Goal: Task Accomplishment & Management: Use online tool/utility

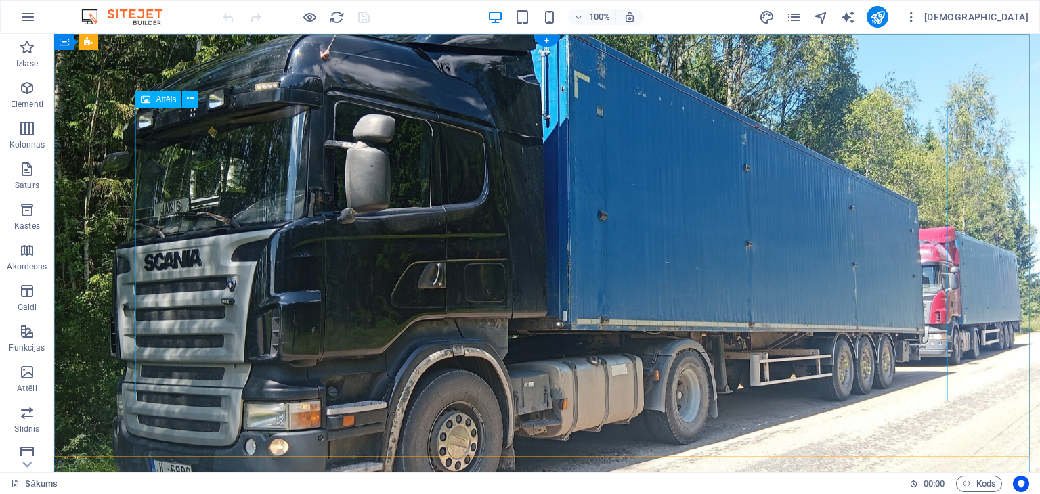
drag, startPoint x: 948, startPoint y: 244, endPoint x: 772, endPoint y: 229, distance: 176.6
drag, startPoint x: 807, startPoint y: 238, endPoint x: 720, endPoint y: 227, distance: 87.3
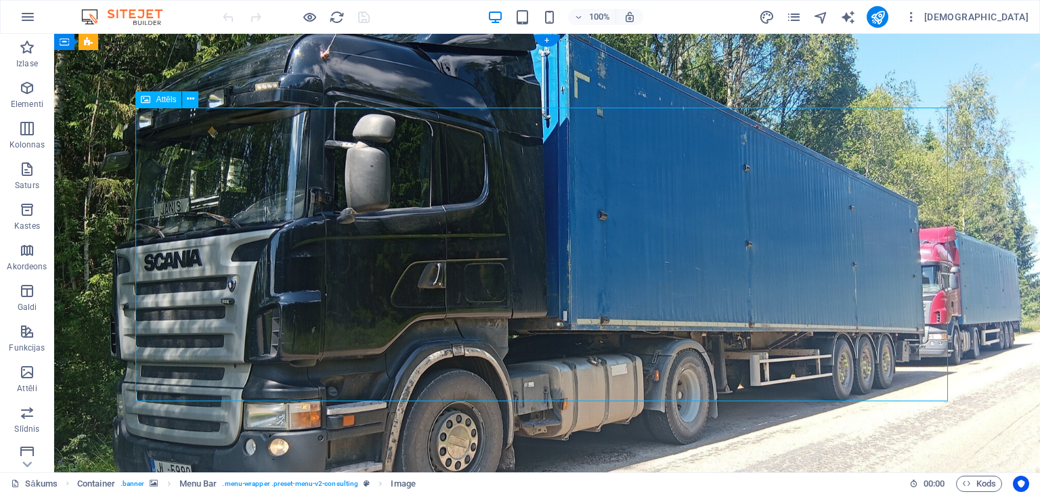
drag, startPoint x: 570, startPoint y: 318, endPoint x: 466, endPoint y: 303, distance: 105.3
click at [188, 98] on icon at bounding box center [190, 99] width 7 height 14
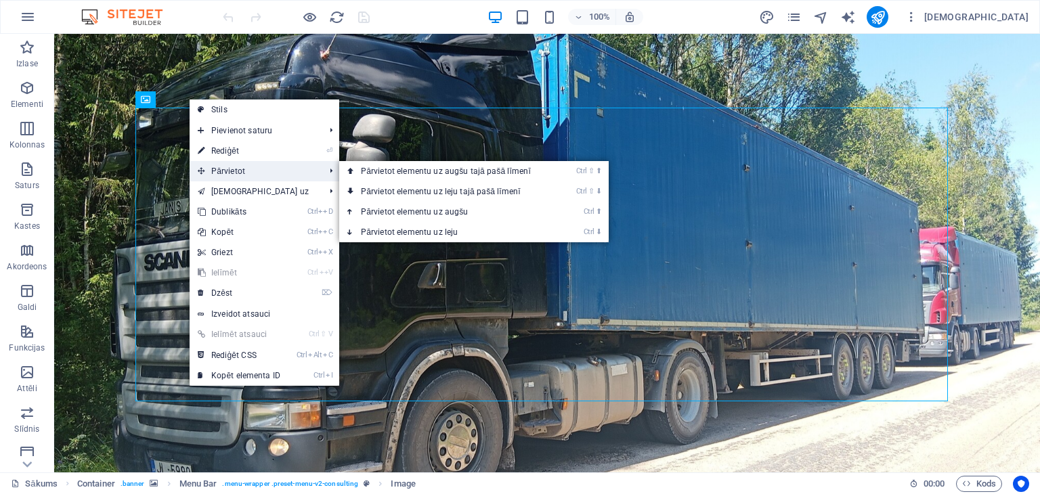
click at [236, 171] on font "Pārvietot" at bounding box center [228, 170] width 34 height 9
click at [420, 169] on font "Pārvietot elementu uz augšu tajā pašā līmenī" at bounding box center [446, 170] width 170 height 9
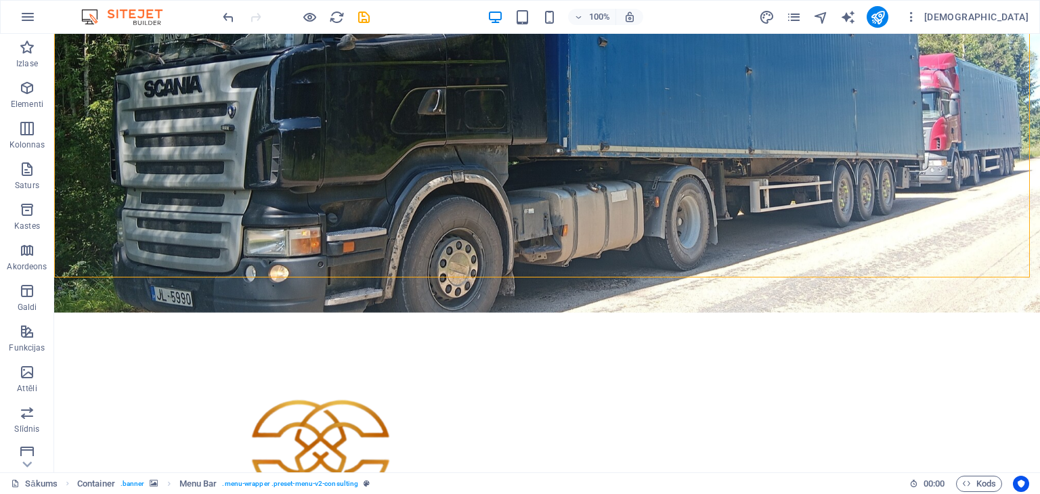
scroll to position [164, 0]
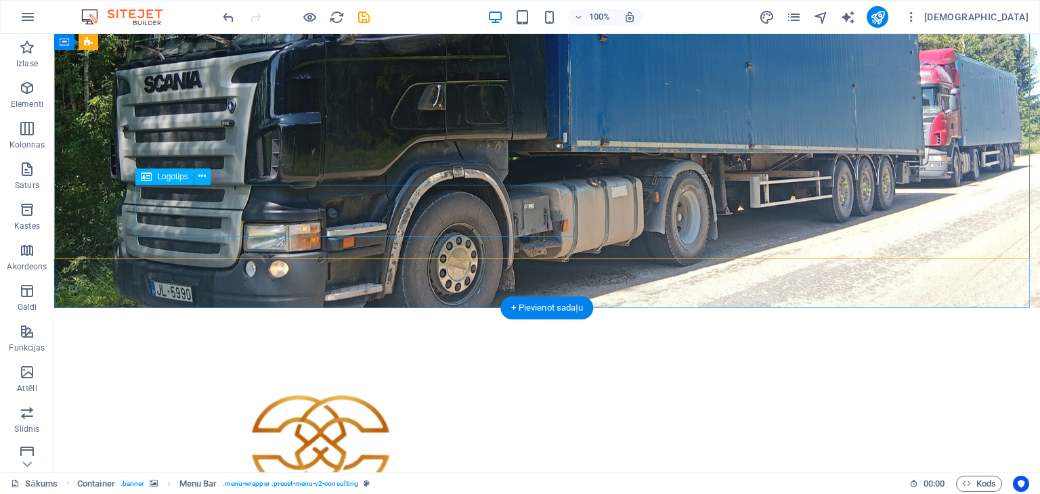
click at [203, 174] on icon at bounding box center [201, 176] width 7 height 14
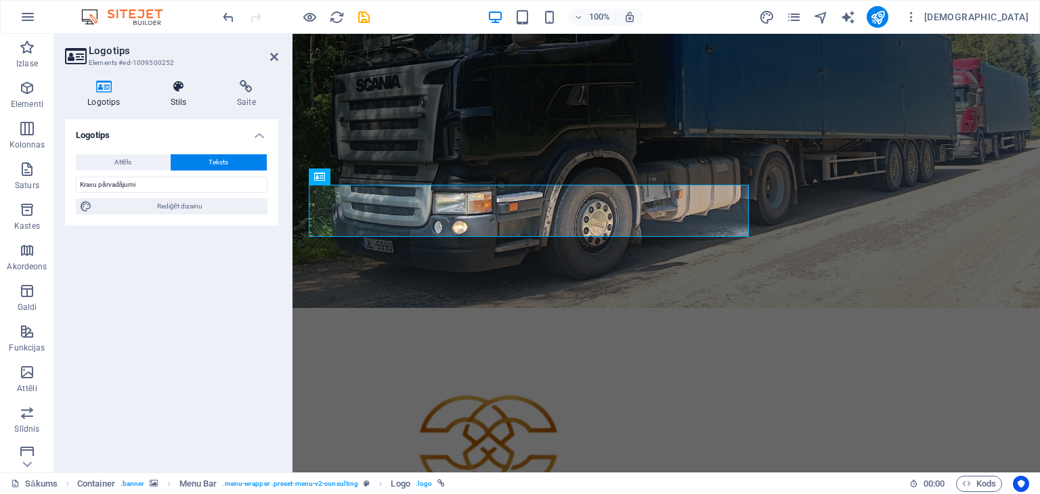
click at [177, 93] on h4 "Stils" at bounding box center [181, 94] width 66 height 28
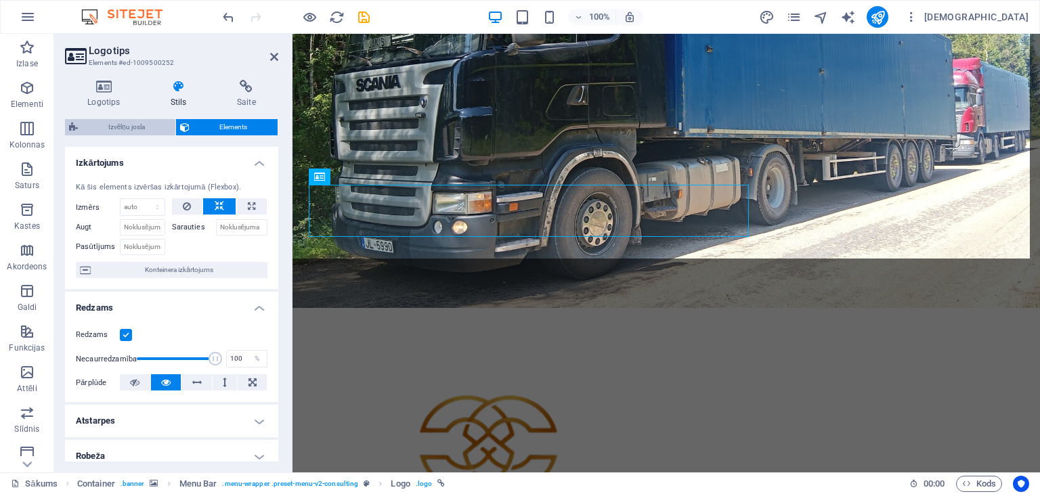
click at [150, 123] on span "Izvēlņu josla" at bounding box center [126, 127] width 89 height 16
select select "rem"
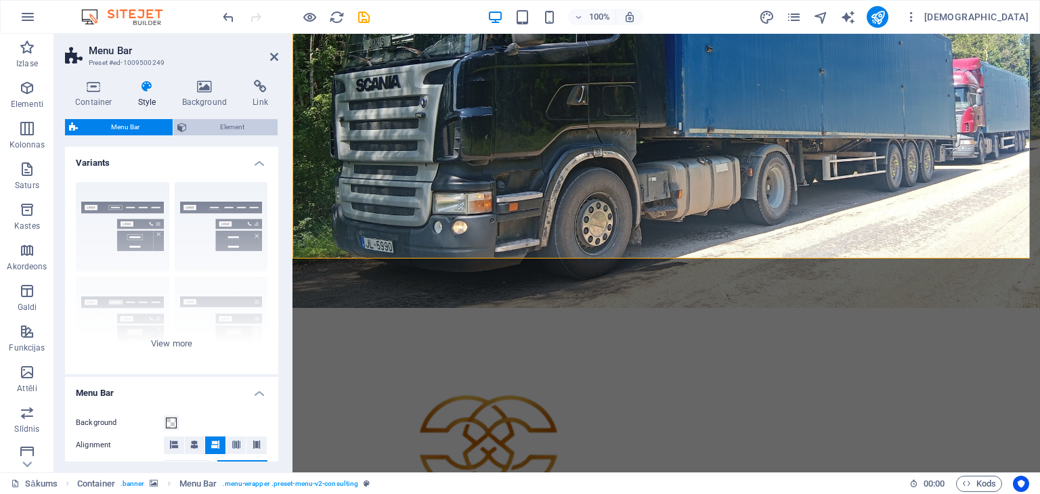
click at [202, 128] on span "Element" at bounding box center [232, 127] width 83 height 16
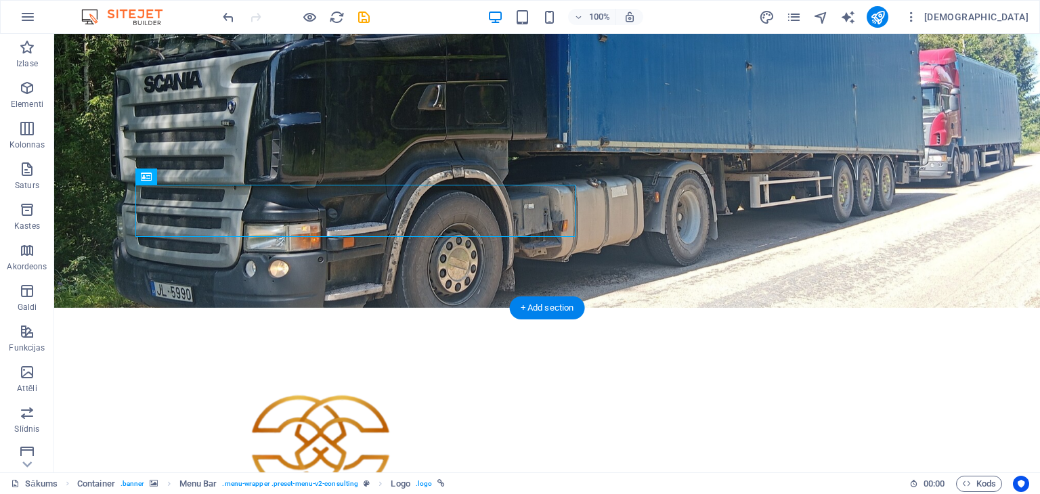
drag, startPoint x: 504, startPoint y: 217, endPoint x: 507, endPoint y: 226, distance: 10.1
drag, startPoint x: 543, startPoint y: 223, endPoint x: 389, endPoint y: 223, distance: 154.3
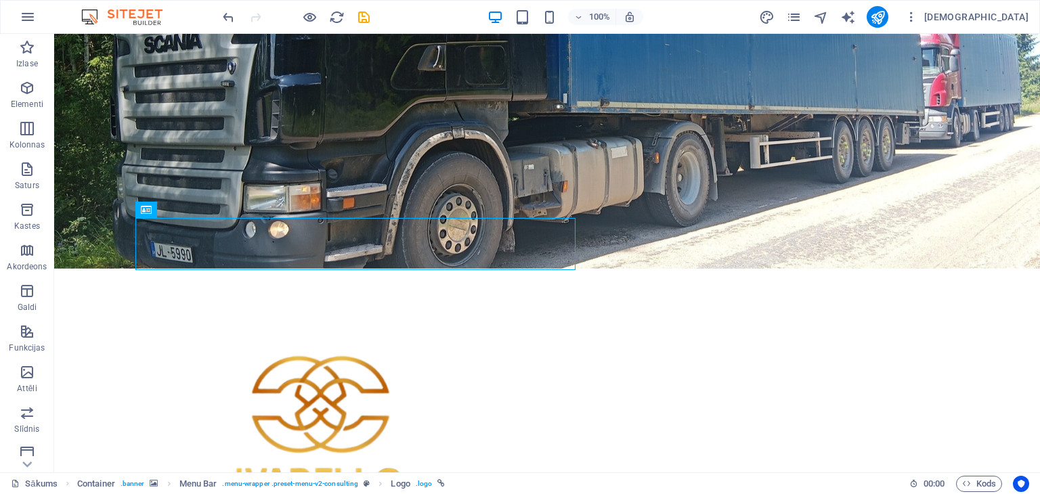
scroll to position [129, 0]
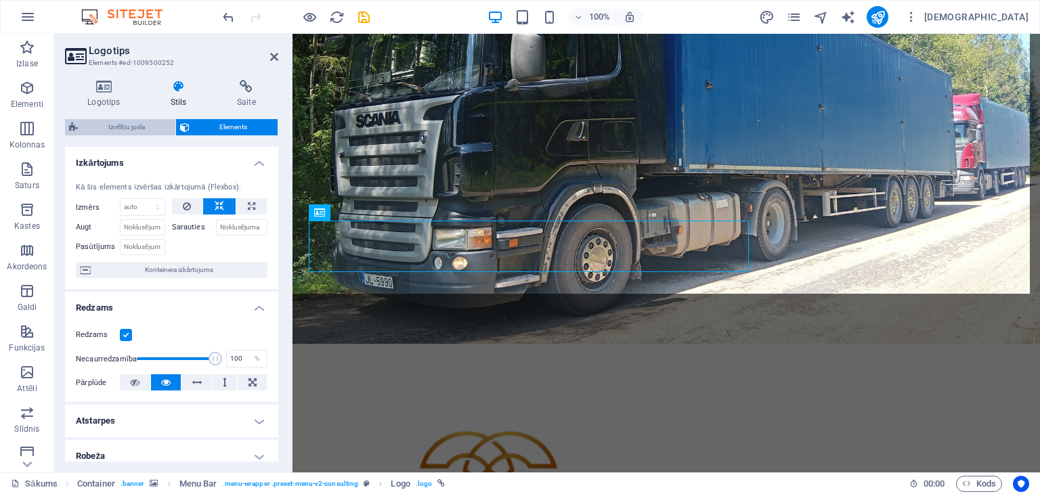
click at [117, 122] on span "Izvēlņu josla" at bounding box center [126, 127] width 89 height 16
select select "rem"
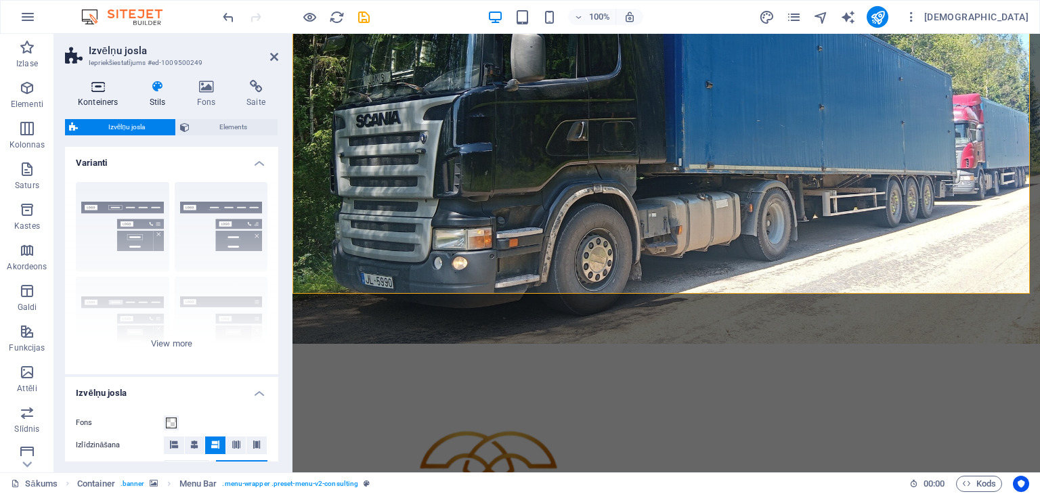
click at [99, 90] on icon at bounding box center [98, 87] width 66 height 14
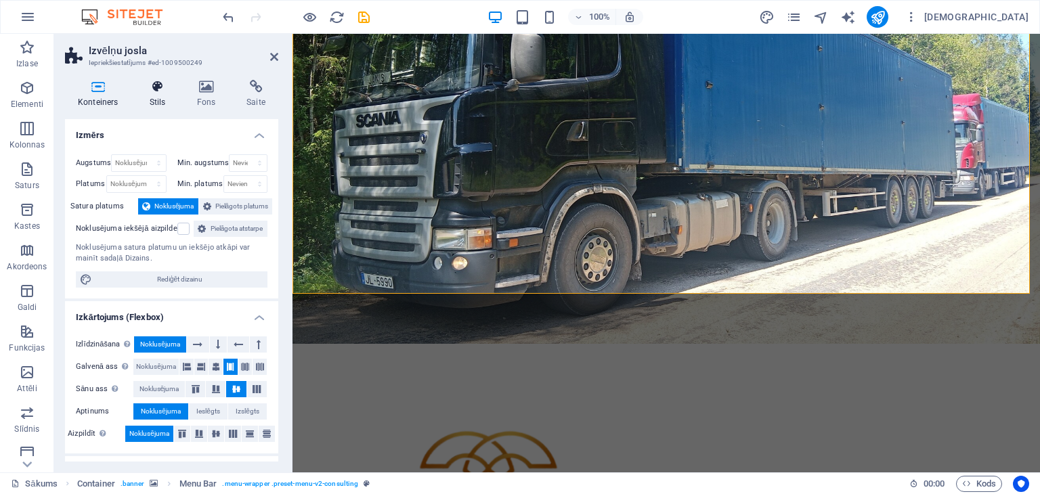
click at [157, 98] on font "Stils" at bounding box center [158, 101] width 16 height 9
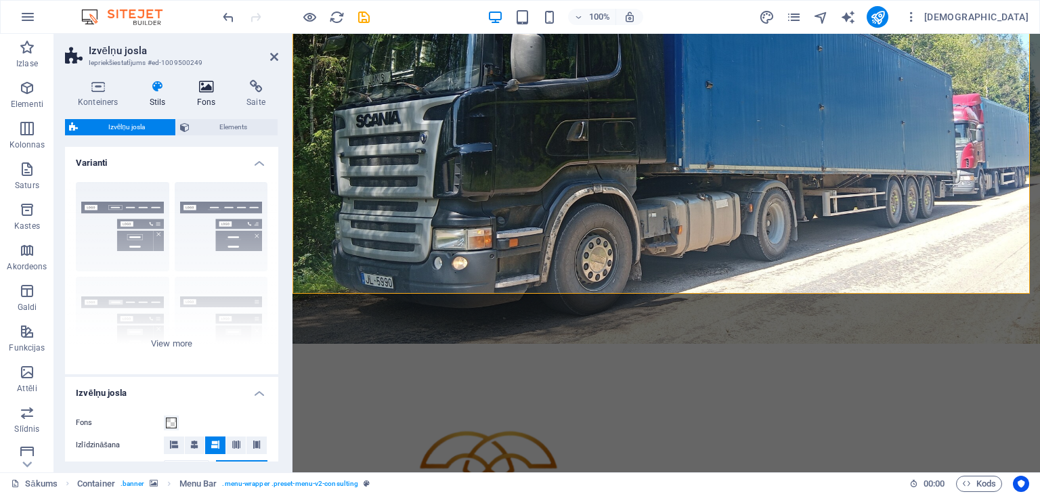
drag, startPoint x: 224, startPoint y: 96, endPoint x: 210, endPoint y: 97, distance: 13.6
click at [213, 97] on h4 "Fons" at bounding box center [208, 94] width 50 height 28
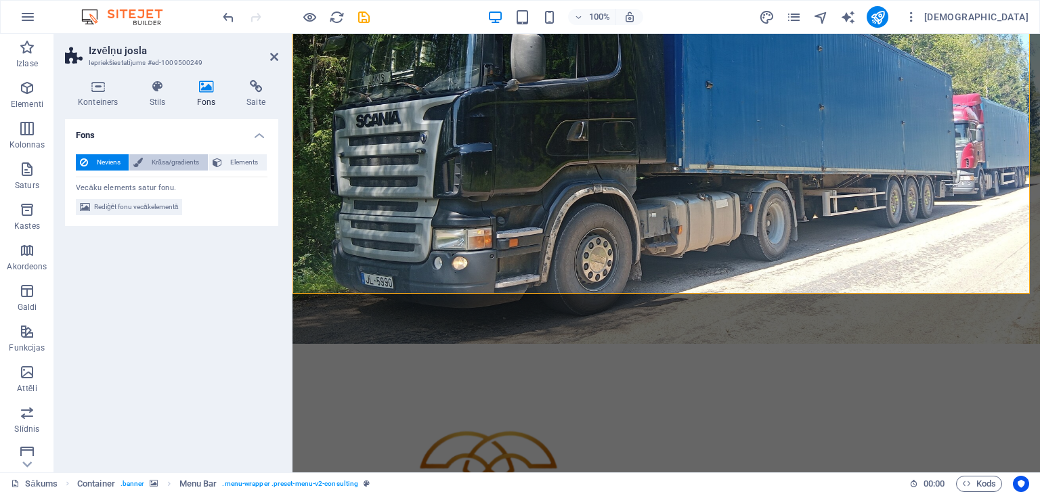
click at [179, 156] on span "Krāsa/gradients" at bounding box center [175, 162] width 56 height 16
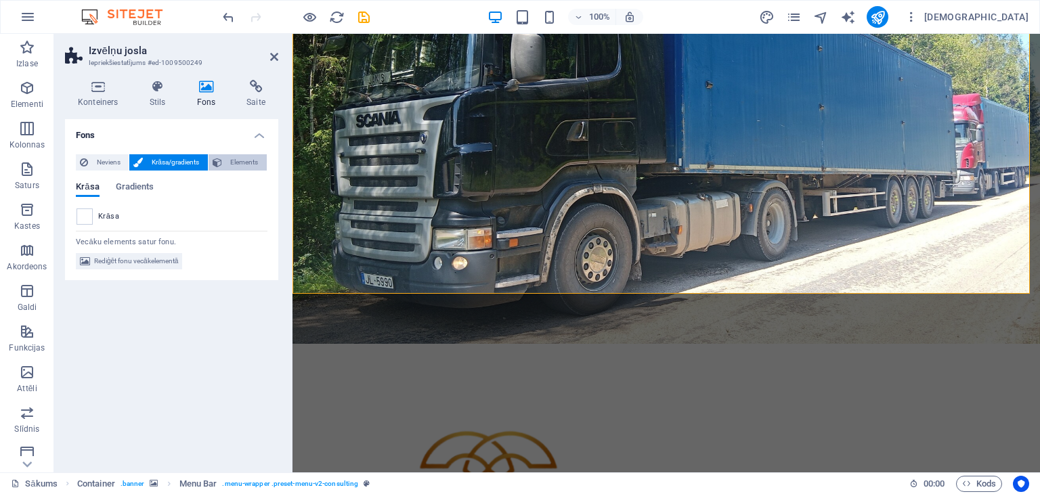
click at [229, 161] on span "Elements" at bounding box center [244, 162] width 37 height 16
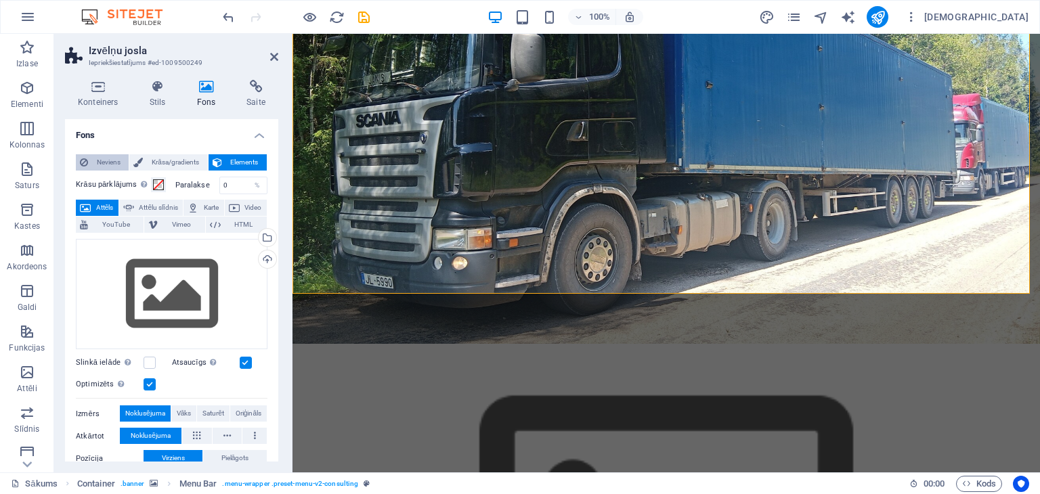
drag, startPoint x: 229, startPoint y: 161, endPoint x: 111, endPoint y: 161, distance: 118.4
click at [111, 161] on div "Neviens Krāsa/gradients Elements" at bounding box center [172, 162] width 192 height 17
click at [111, 161] on font "Neviens" at bounding box center [109, 161] width 24 height 7
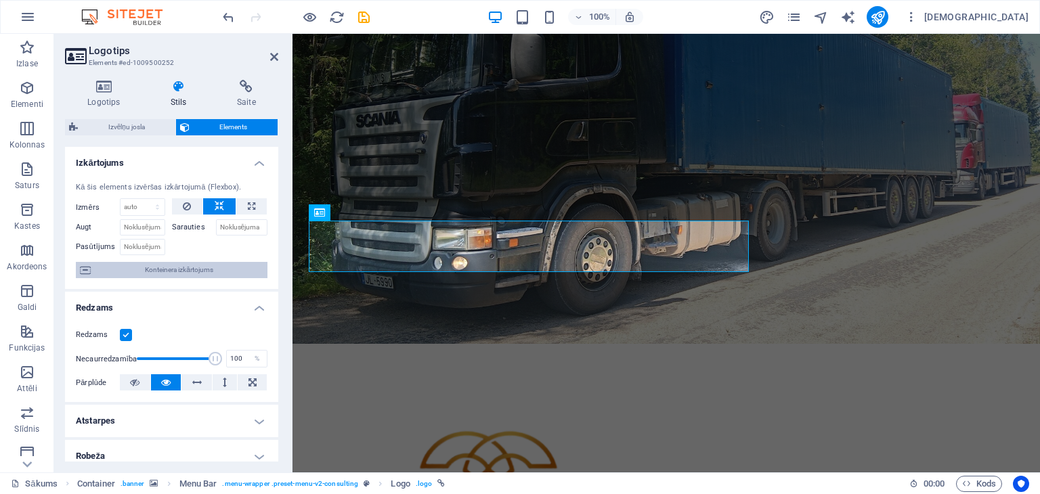
click at [238, 267] on span "Konteinera izkārtojums" at bounding box center [179, 270] width 169 height 16
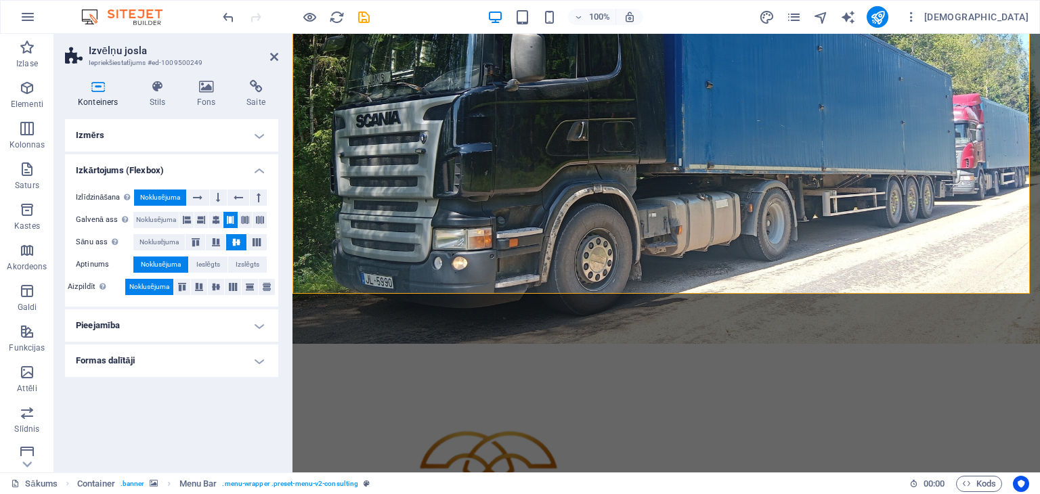
click at [261, 173] on h4 "Izkārtojums (Flexbox)" at bounding box center [171, 166] width 213 height 24
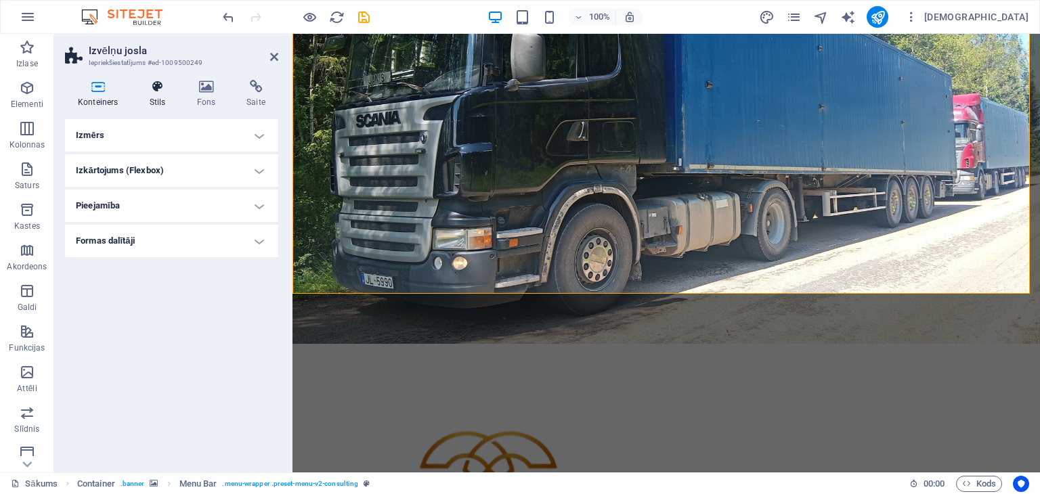
click at [154, 93] on icon at bounding box center [158, 87] width 42 height 14
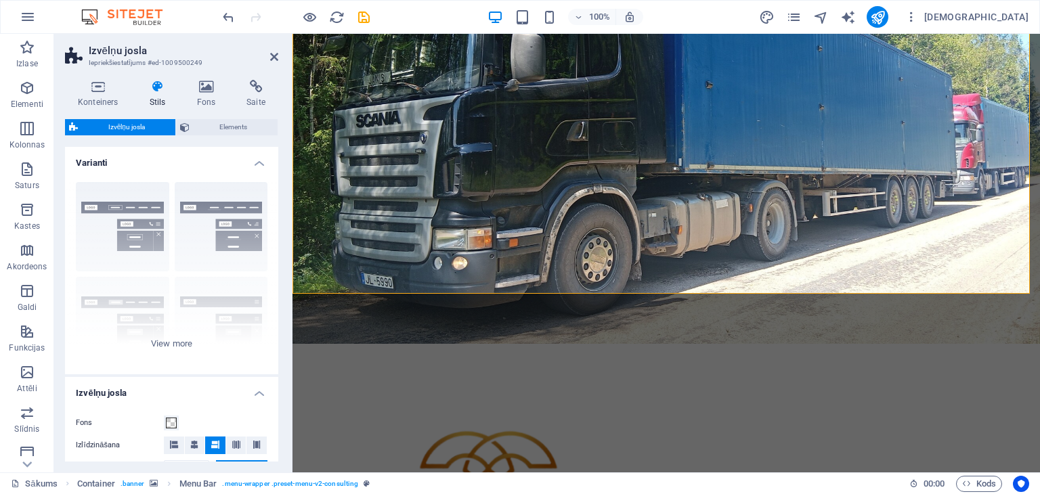
click at [154, 93] on icon at bounding box center [158, 87] width 42 height 14
click at [374, 209] on icon at bounding box center [375, 212] width 7 height 14
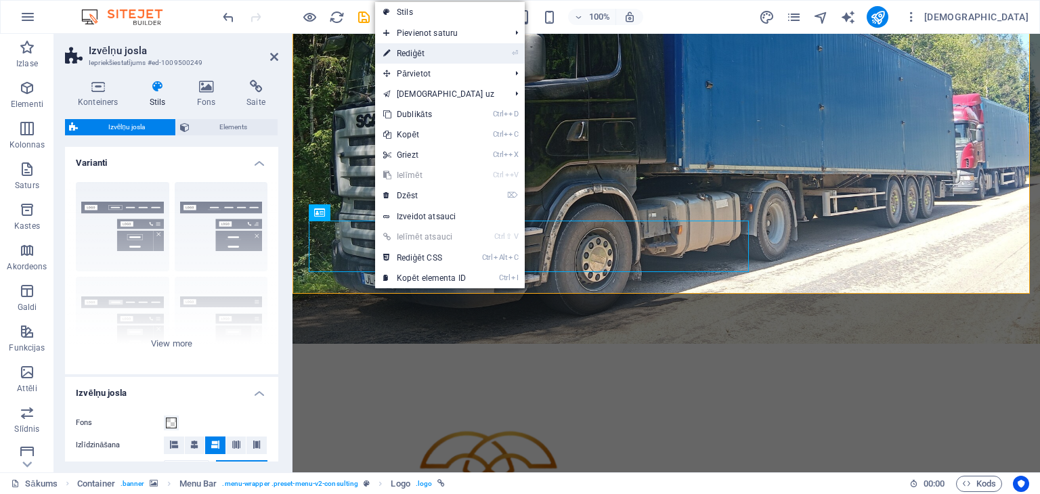
click at [474, 55] on li "⏎ Rediģēt" at bounding box center [450, 53] width 150 height 20
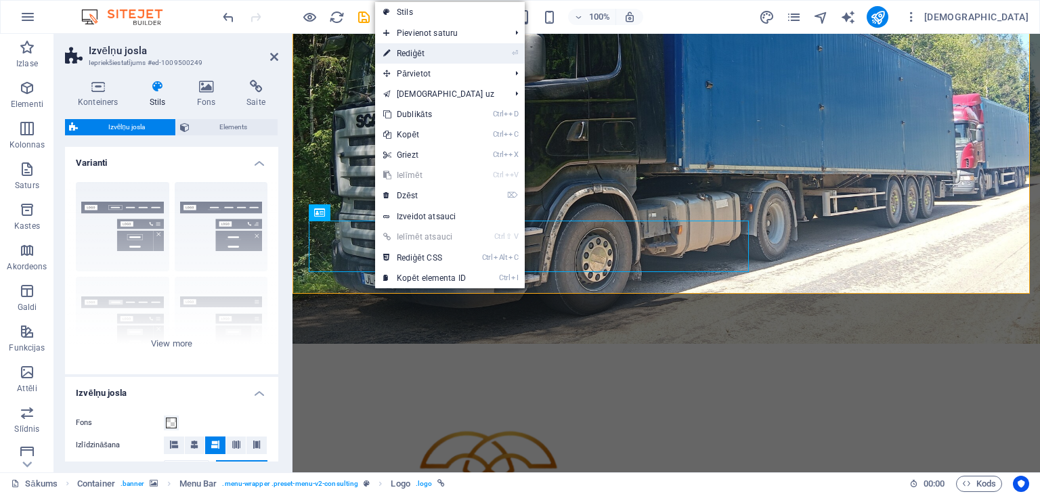
click at [474, 55] on li "⏎ Rediģēt" at bounding box center [450, 53] width 150 height 20
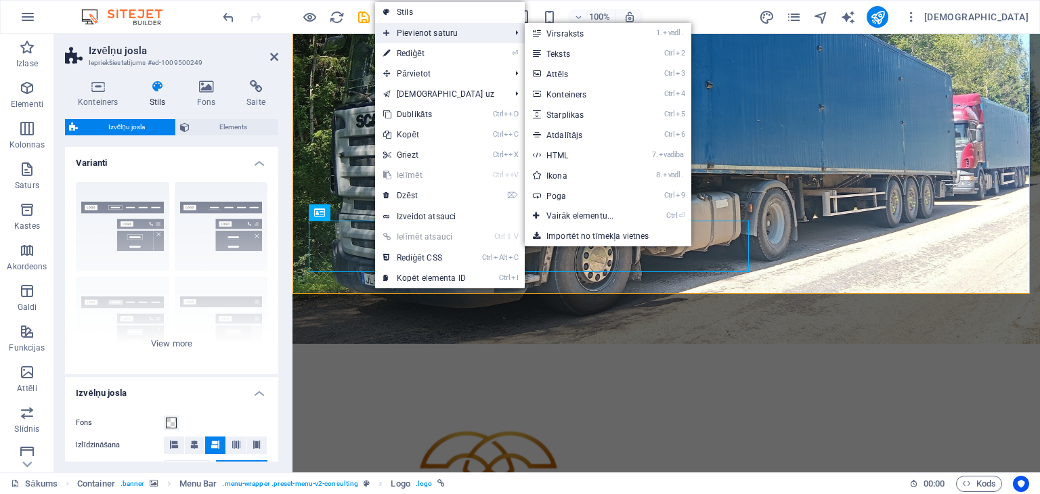
click at [470, 35] on span "Pievienot saturu" at bounding box center [439, 33] width 129 height 20
click at [569, 47] on link "Ctrl 2 Teksts" at bounding box center [583, 53] width 116 height 20
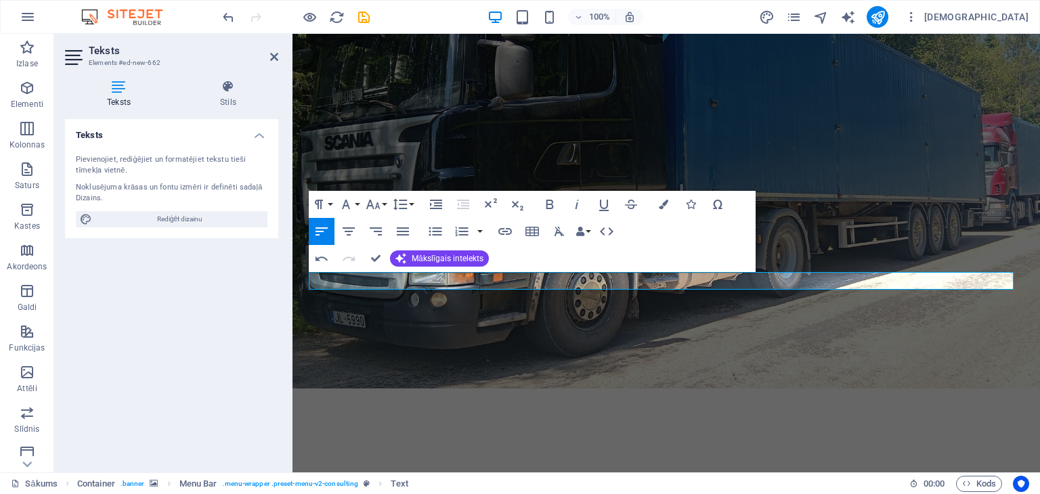
click at [633, 254] on div "Rindkopas formāts Normāls 1. virsraksts 2. virsraksts 3. virsraksts 4. virsraks…" at bounding box center [532, 231] width 447 height 81
select select "rem"
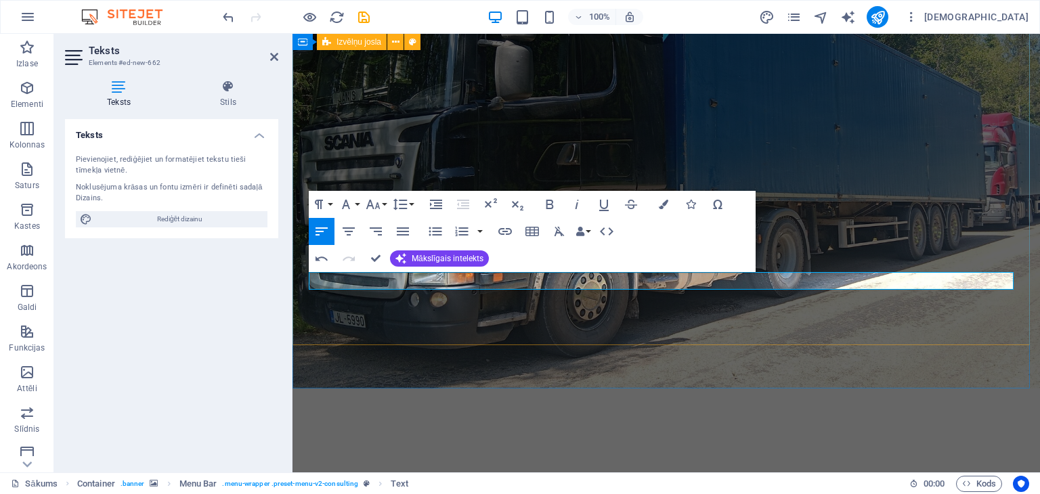
select select "rem"
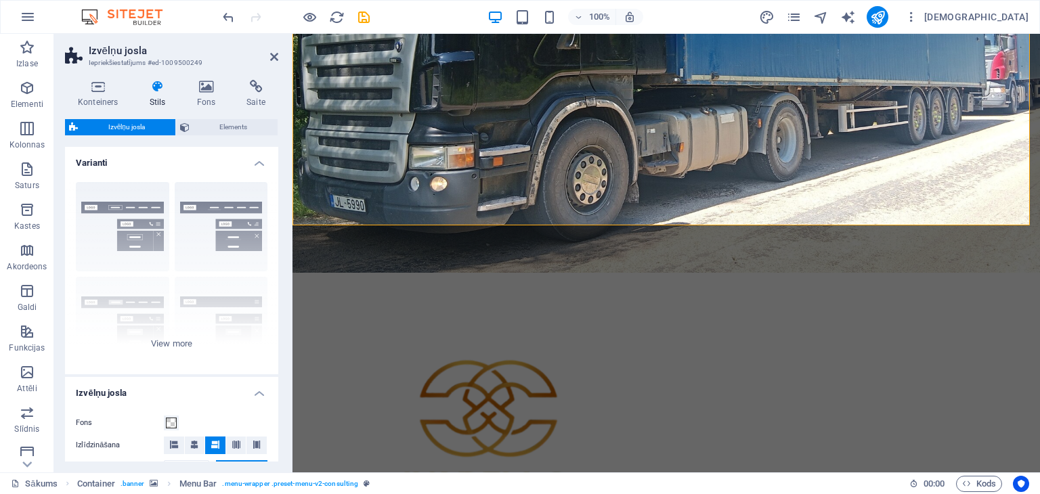
scroll to position [248, 0]
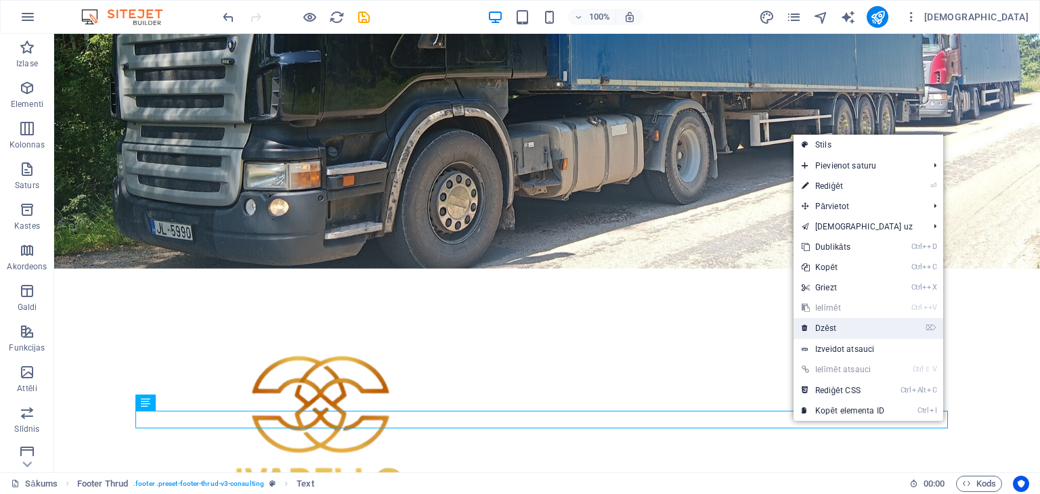
click at [824, 328] on font "Dzēst" at bounding box center [825, 328] width 21 height 9
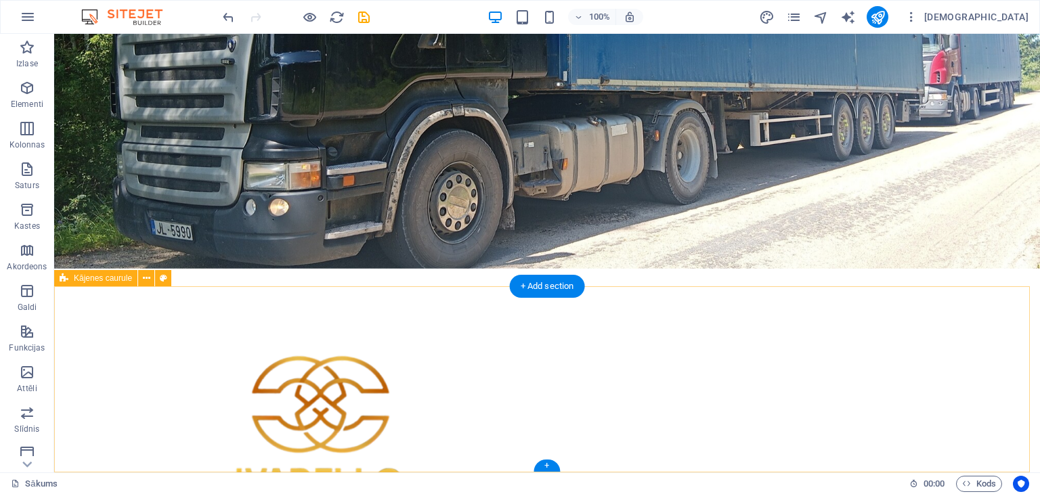
scroll to position [230, 0]
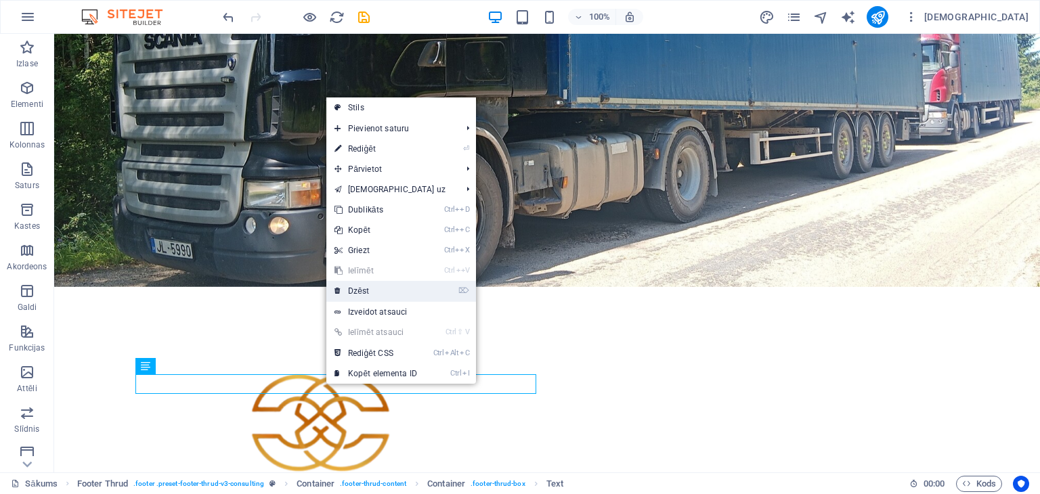
click at [359, 292] on font "Dzēst" at bounding box center [358, 290] width 21 height 9
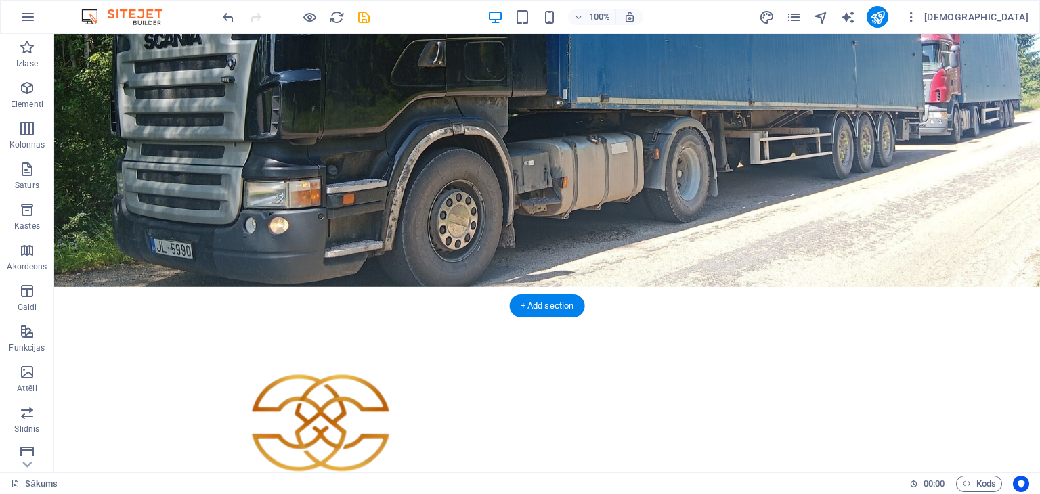
scroll to position [211, 0]
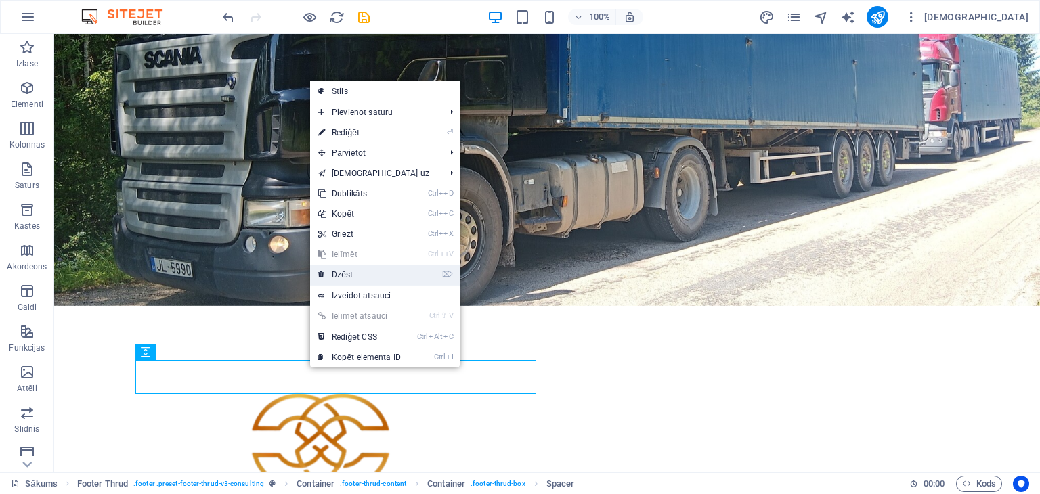
click at [349, 279] on font "Dzēst" at bounding box center [342, 274] width 21 height 9
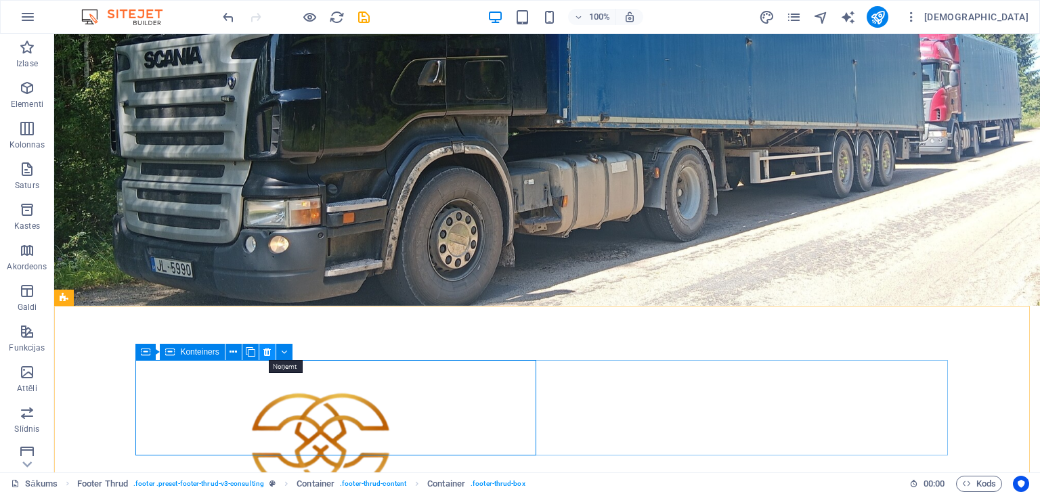
click at [268, 350] on icon at bounding box center [266, 352] width 7 height 14
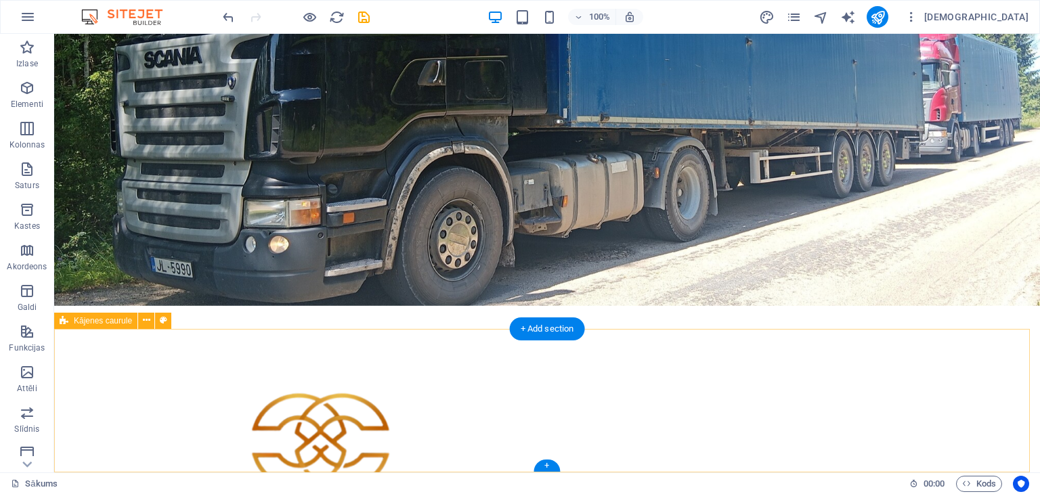
scroll to position [188, 0]
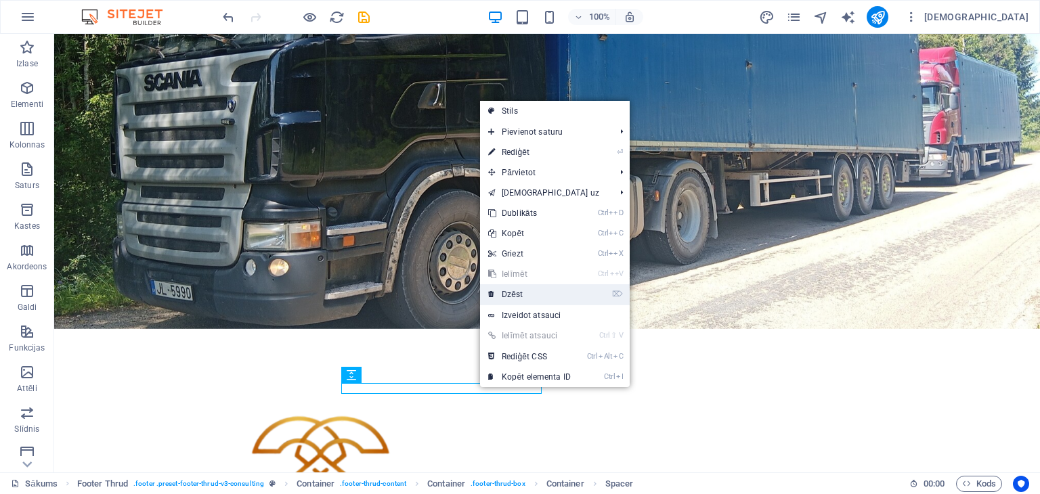
click at [519, 290] on font "Dzēst" at bounding box center [512, 294] width 21 height 9
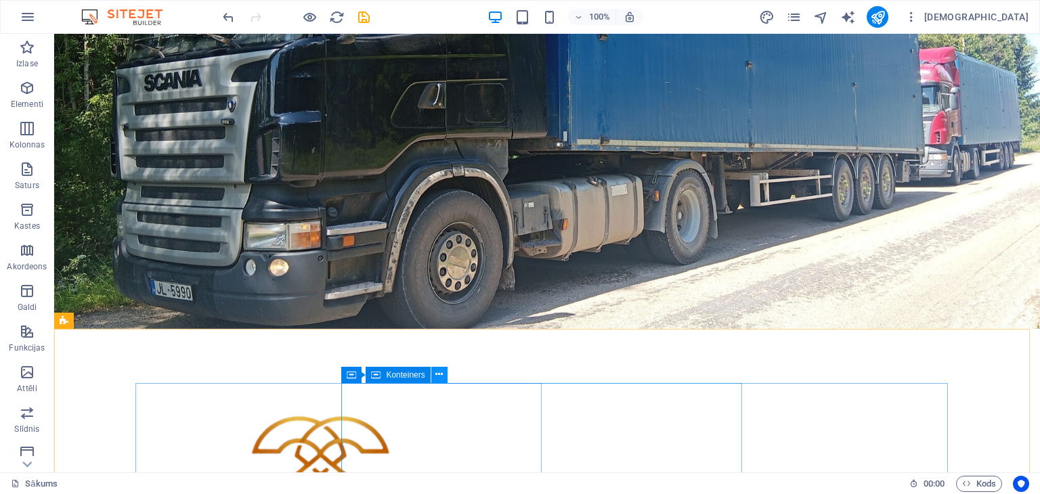
click at [437, 376] on icon at bounding box center [438, 375] width 7 height 14
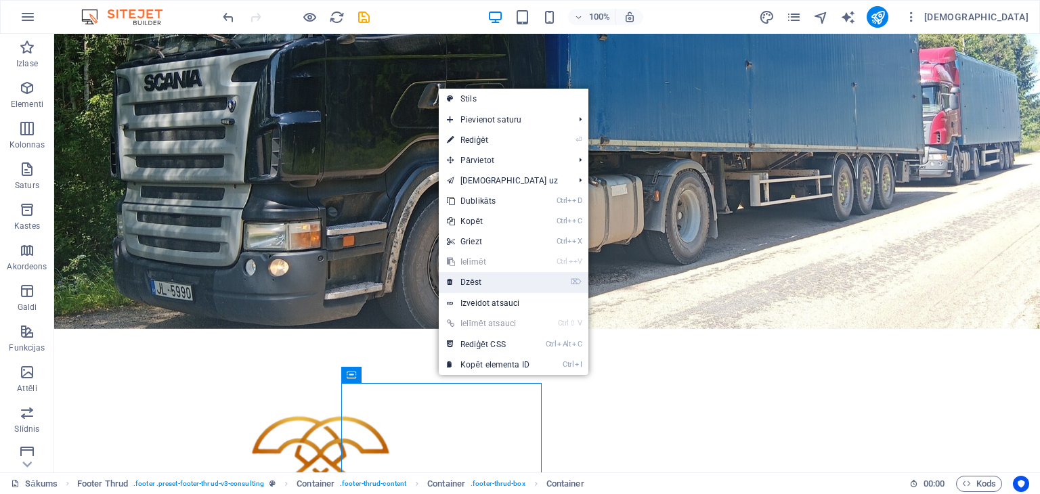
click at [476, 282] on font "Dzēst" at bounding box center [470, 281] width 21 height 9
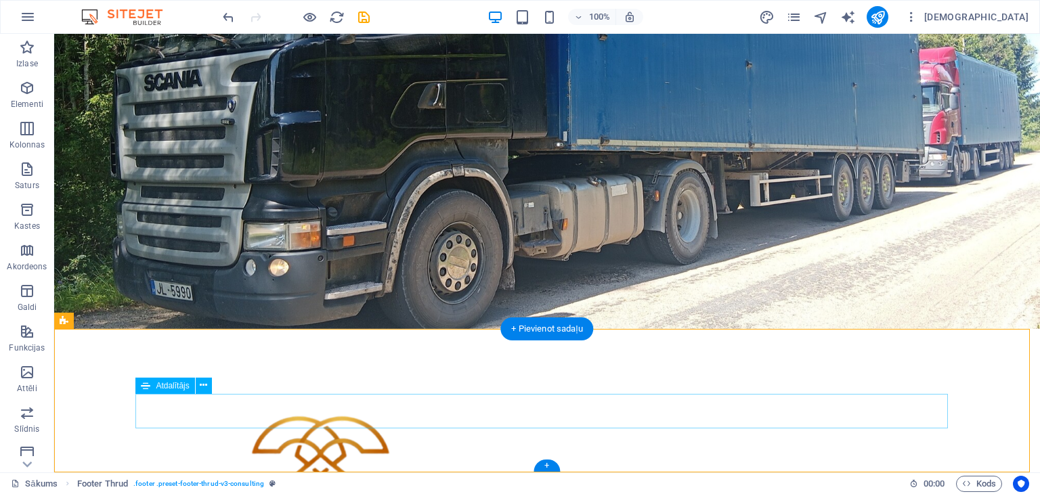
click at [205, 383] on icon at bounding box center [203, 385] width 7 height 14
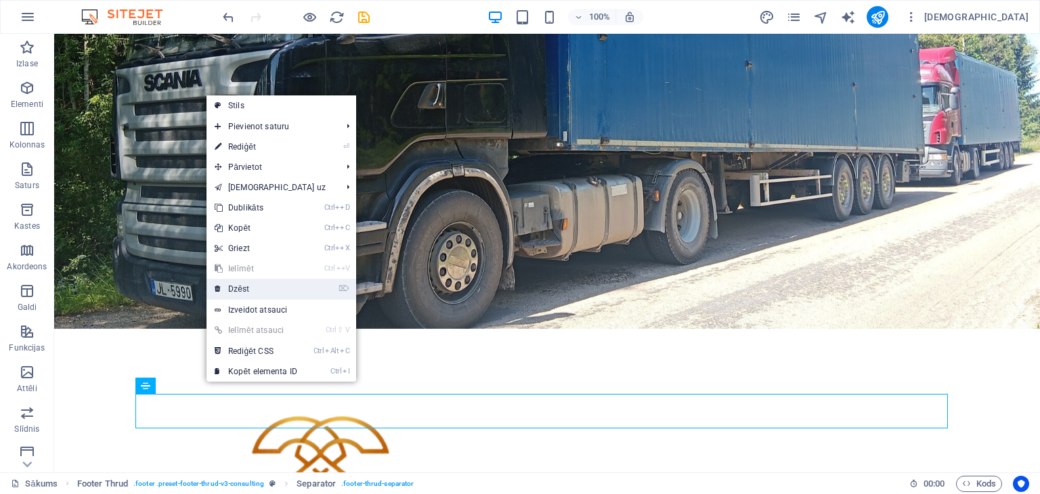
click at [250, 289] on link "⌦ Dzēst" at bounding box center [255, 289] width 99 height 20
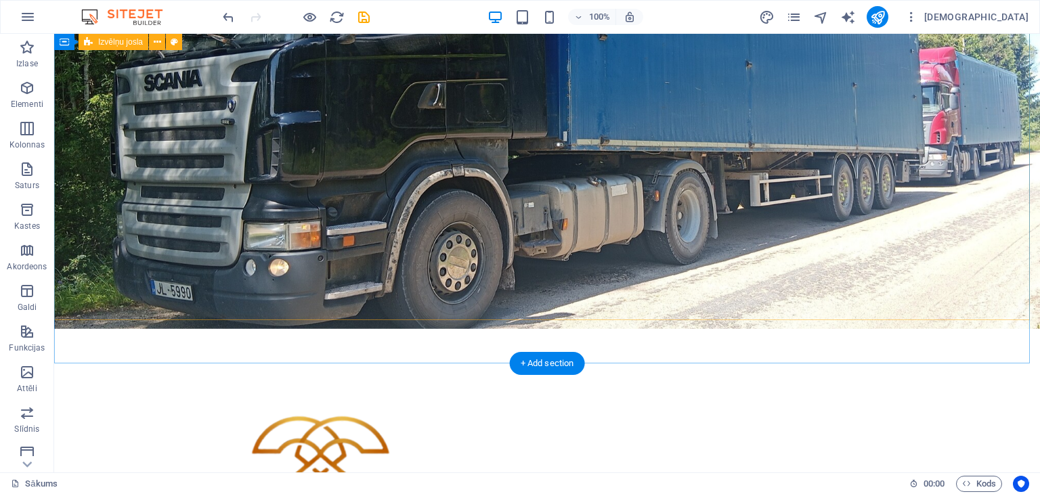
scroll to position [154, 0]
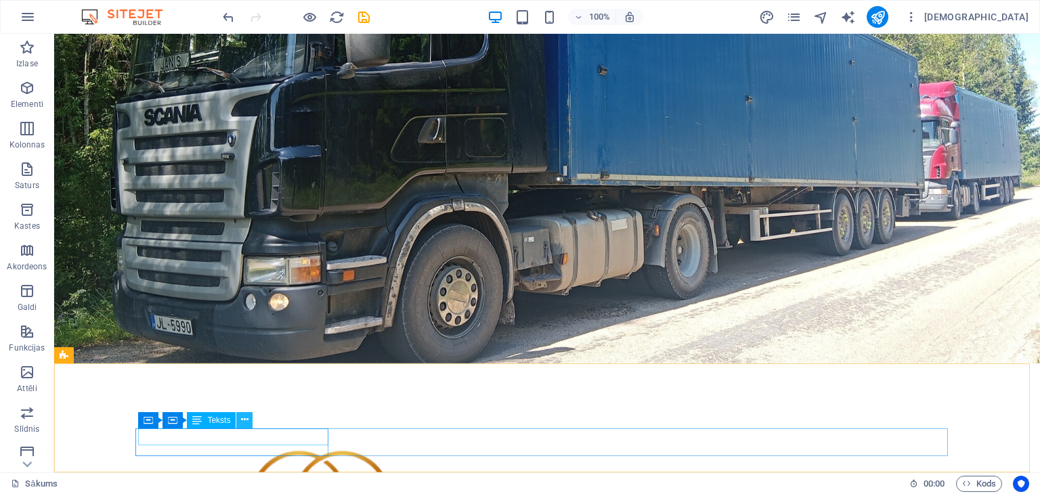
click at [246, 418] on icon at bounding box center [244, 420] width 7 height 14
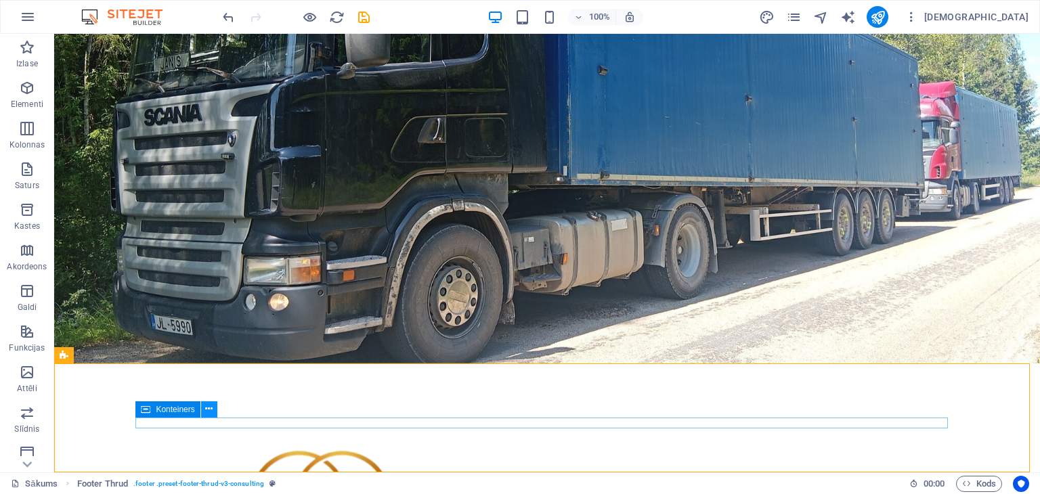
click at [208, 409] on icon at bounding box center [208, 409] width 7 height 14
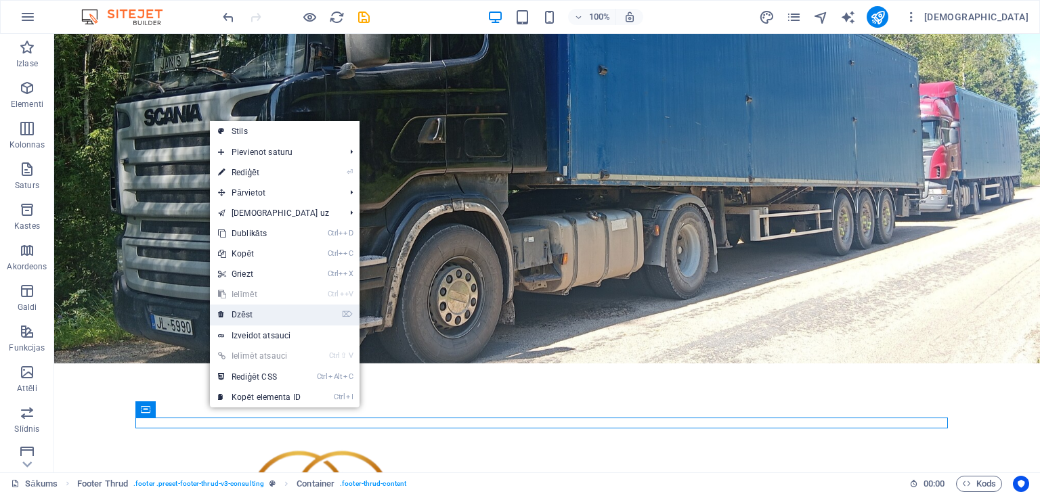
click at [240, 315] on font "Dzēst" at bounding box center [241, 314] width 21 height 9
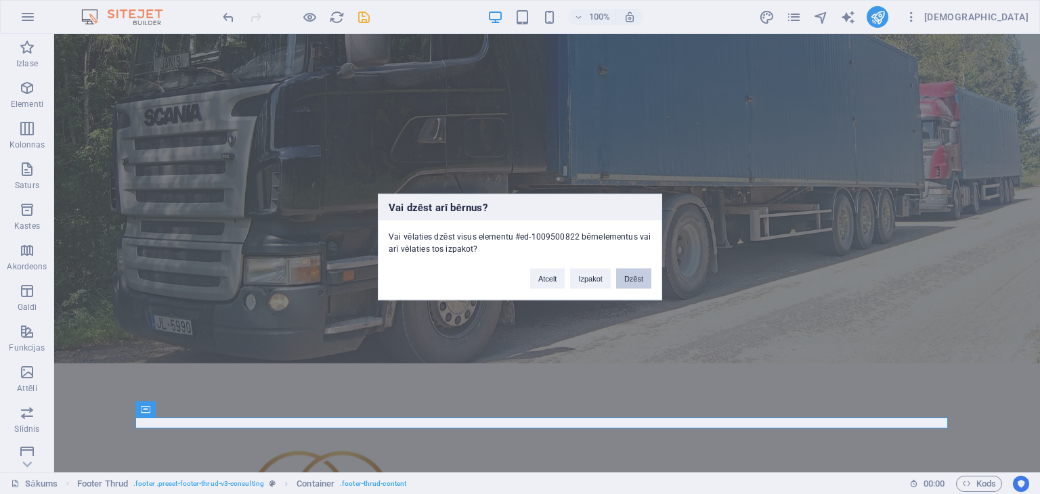
click at [624, 276] on font "Dzēst" at bounding box center [633, 279] width 19 height 8
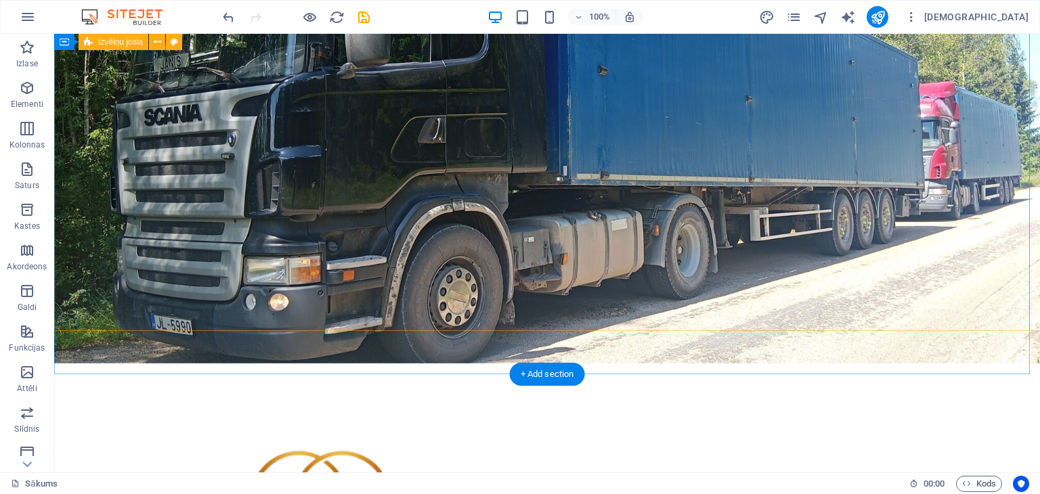
scroll to position [143, 0]
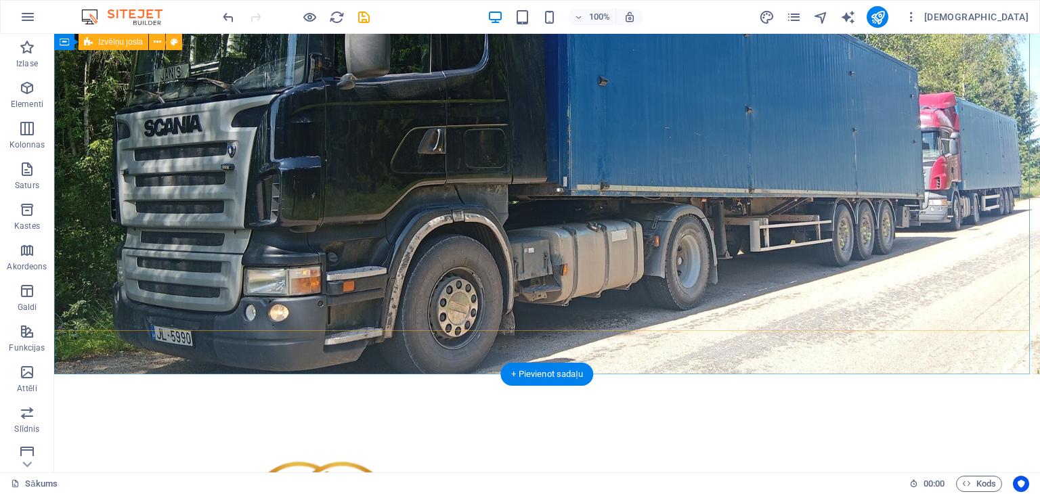
select select "rem"
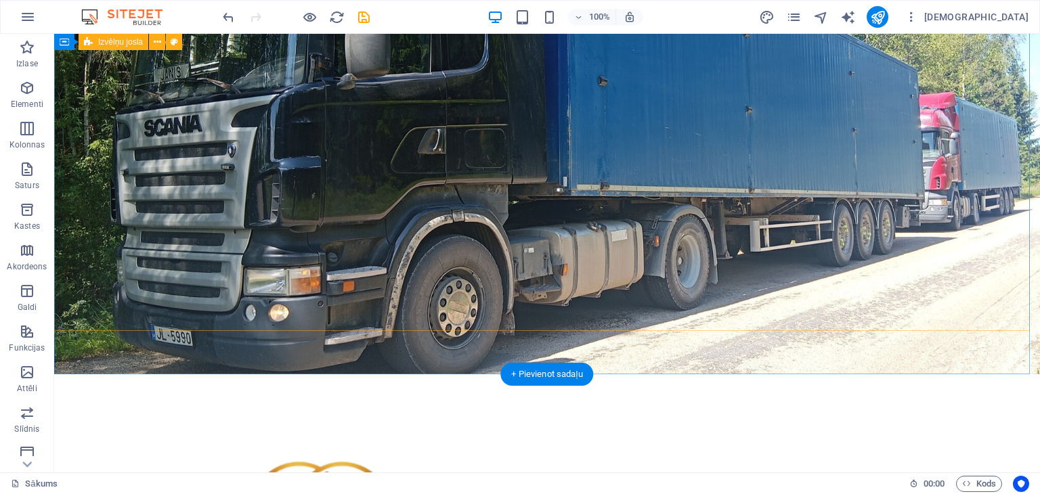
select select "rem"
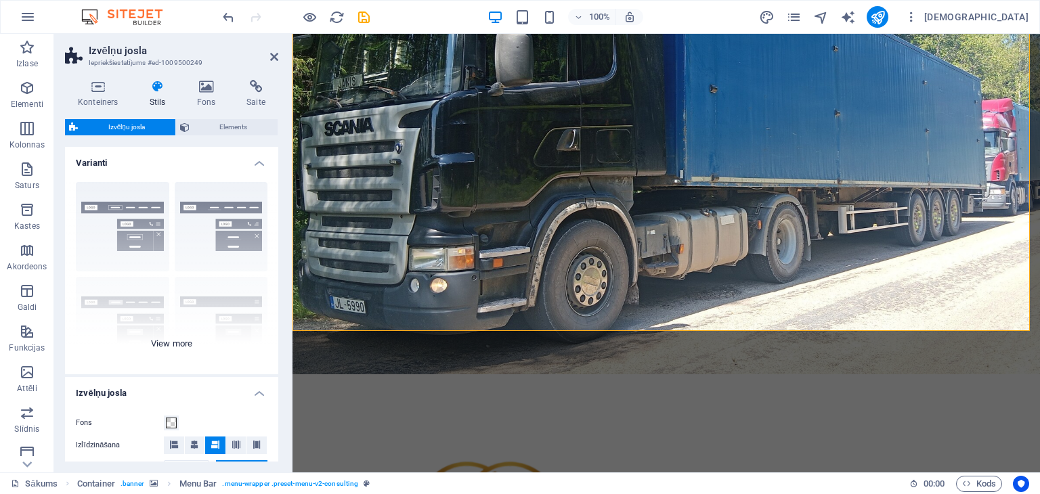
click at [144, 301] on div "Robeža Centrēts Noklusējuma Fiksēts Loki Trigeris Plats XXL" at bounding box center [171, 272] width 213 height 203
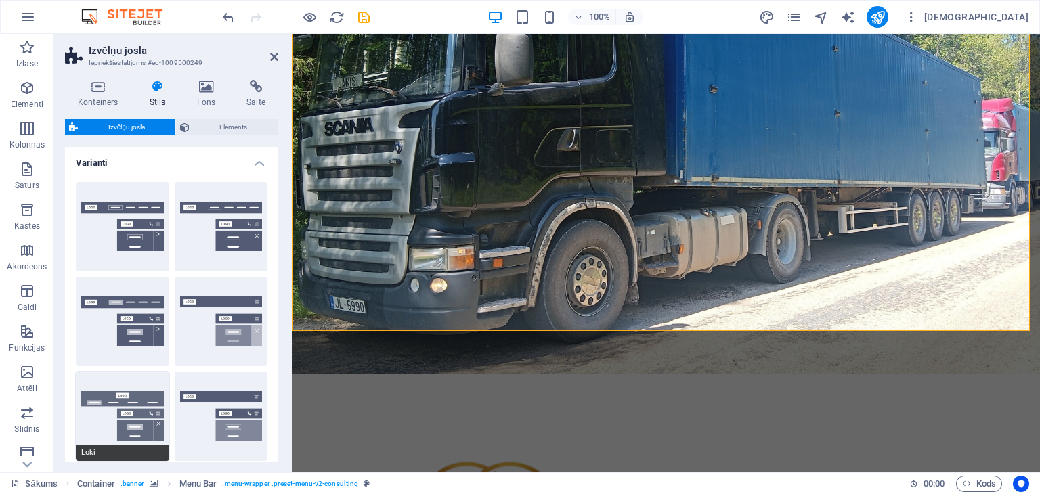
click at [134, 416] on button "Loki" at bounding box center [122, 416] width 93 height 89
type input "0"
select select "rem"
type input "0"
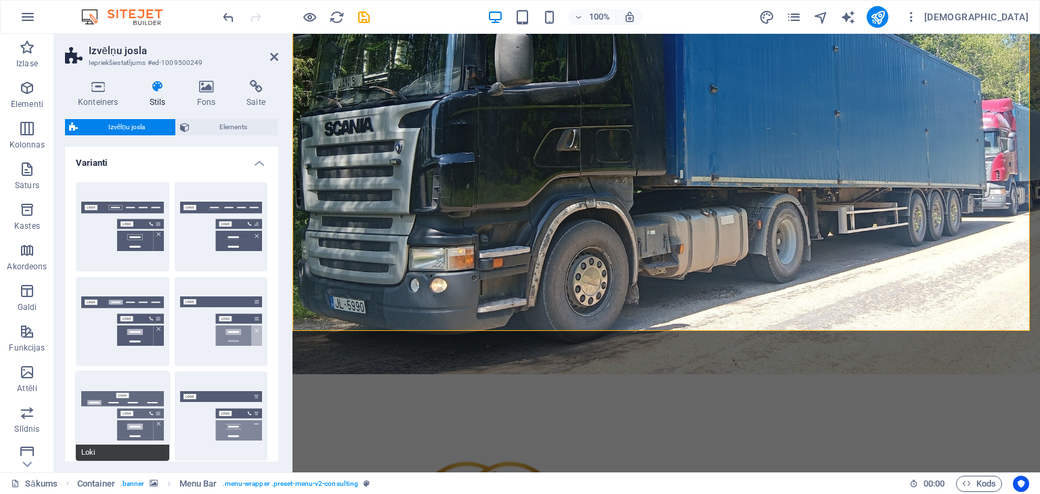
type input "0"
select select "DISABLED_OPTION_VALUE"
type input "2"
type input "1"
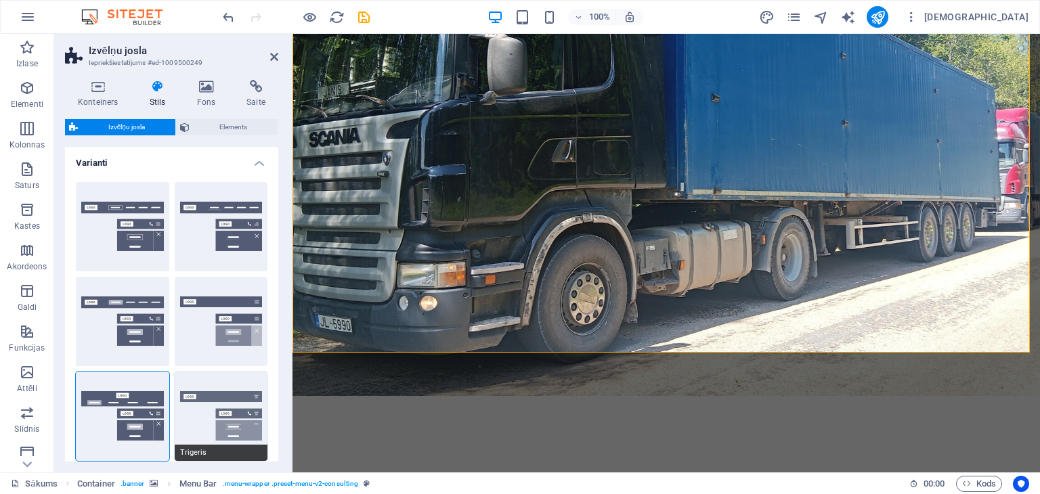
click at [225, 412] on button "Trigeris" at bounding box center [221, 416] width 93 height 89
type input "1"
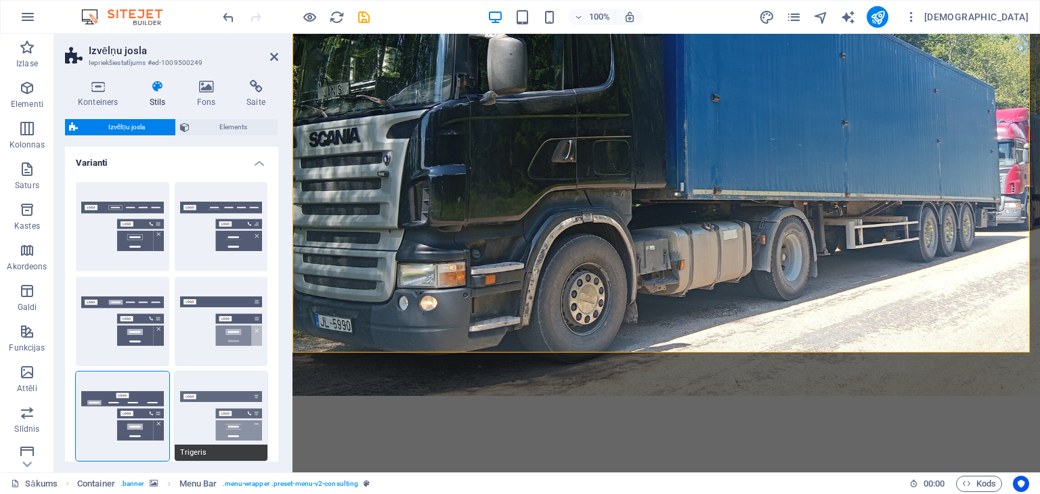
type input "1"
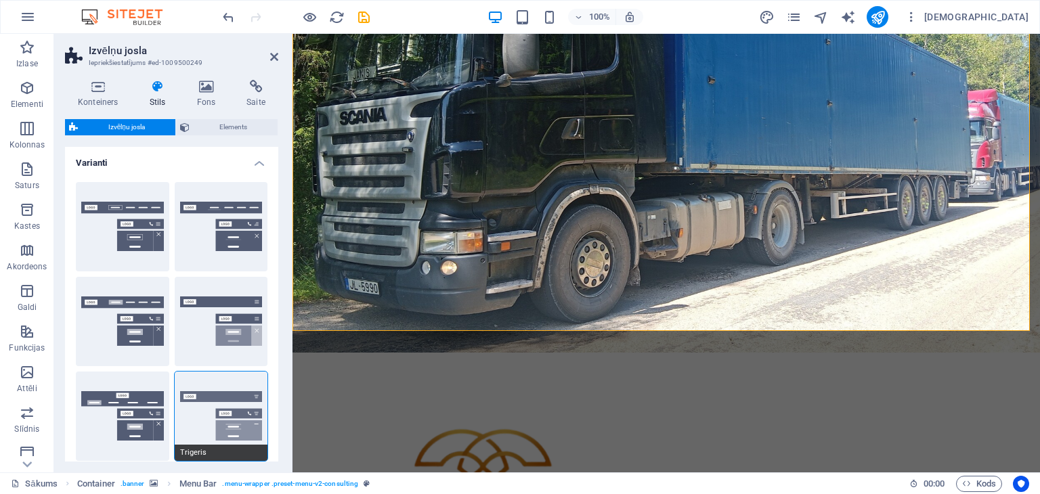
scroll to position [121, 0]
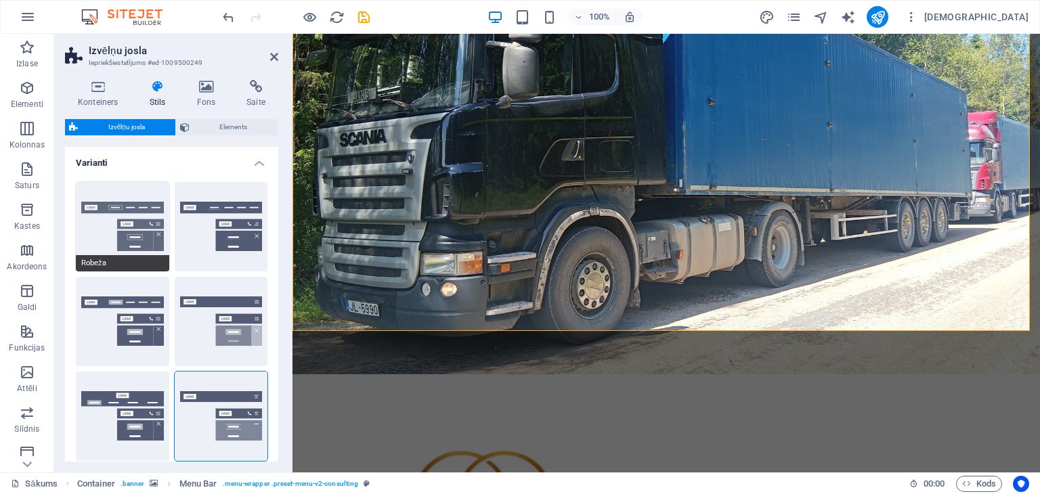
click at [124, 240] on button "Robeža" at bounding box center [122, 226] width 93 height 89
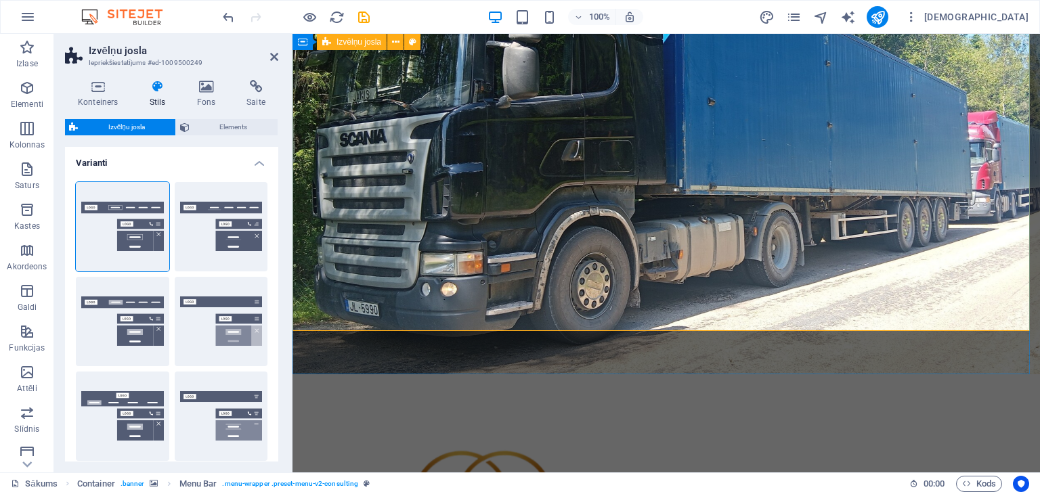
click at [476, 359] on figure at bounding box center [665, 144] width 747 height 462
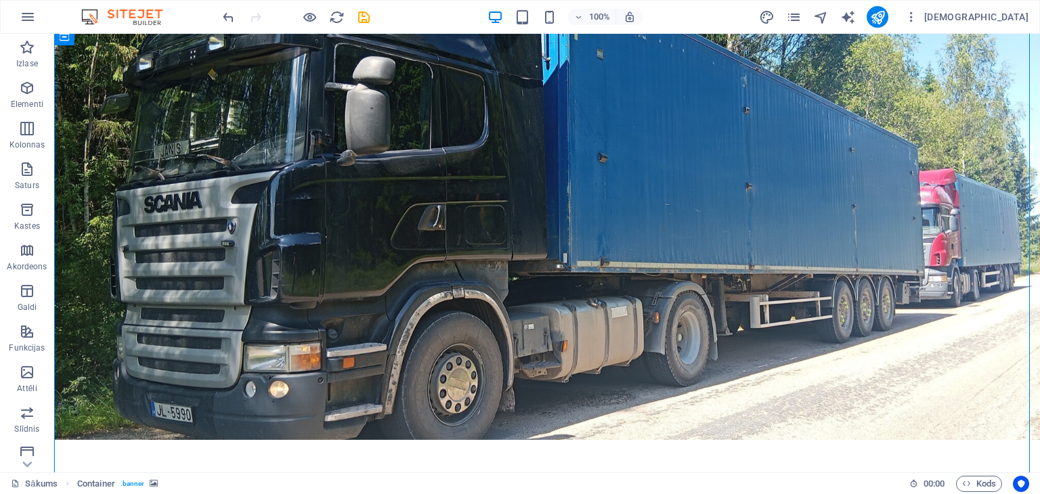
scroll to position [0, 0]
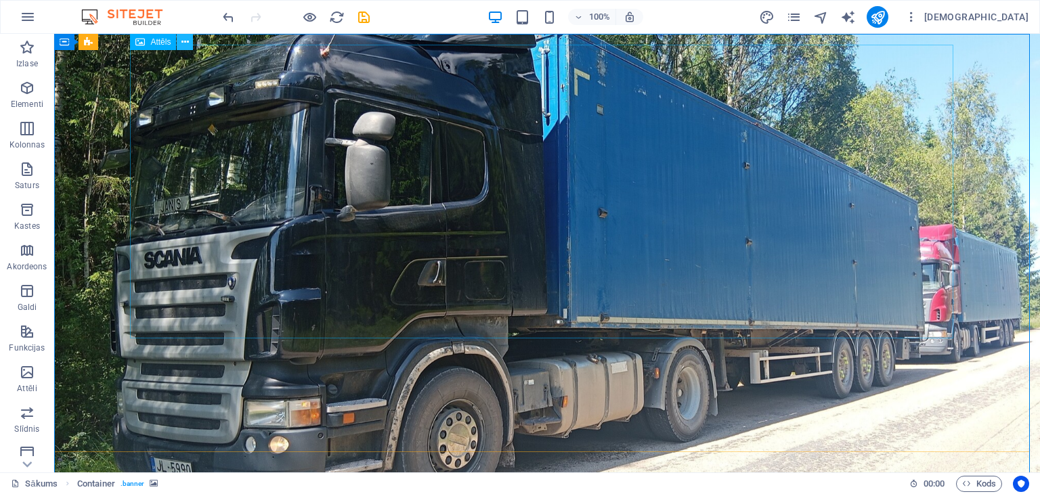
click at [185, 41] on icon at bounding box center [184, 42] width 7 height 14
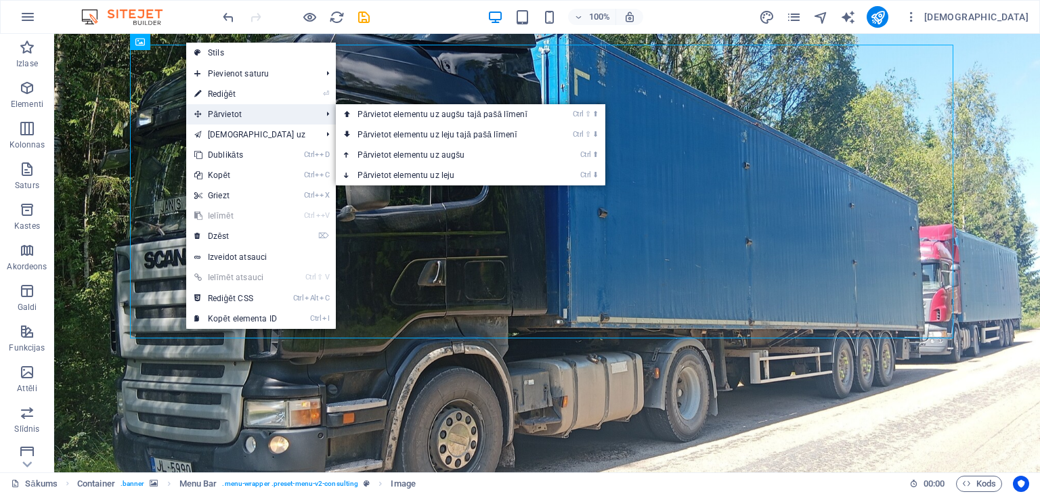
click at [223, 112] on font "Pārvietot" at bounding box center [225, 114] width 34 height 9
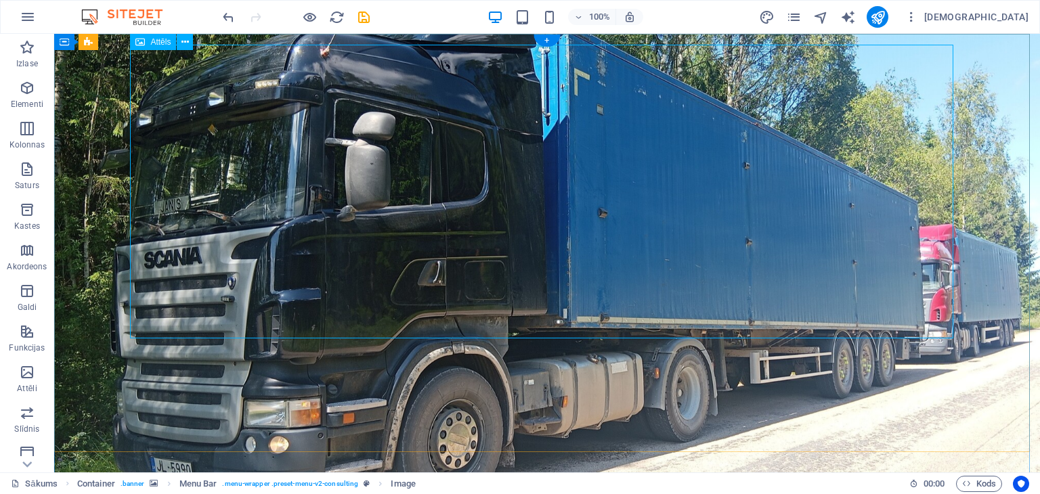
select select "px"
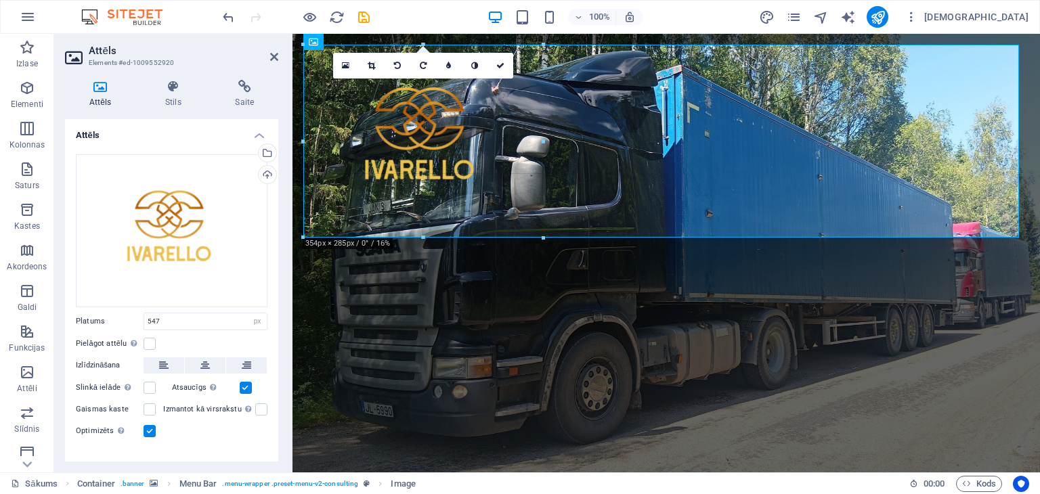
drag, startPoint x: 673, startPoint y: 338, endPoint x: 246, endPoint y: 137, distance: 472.0
type input "354"
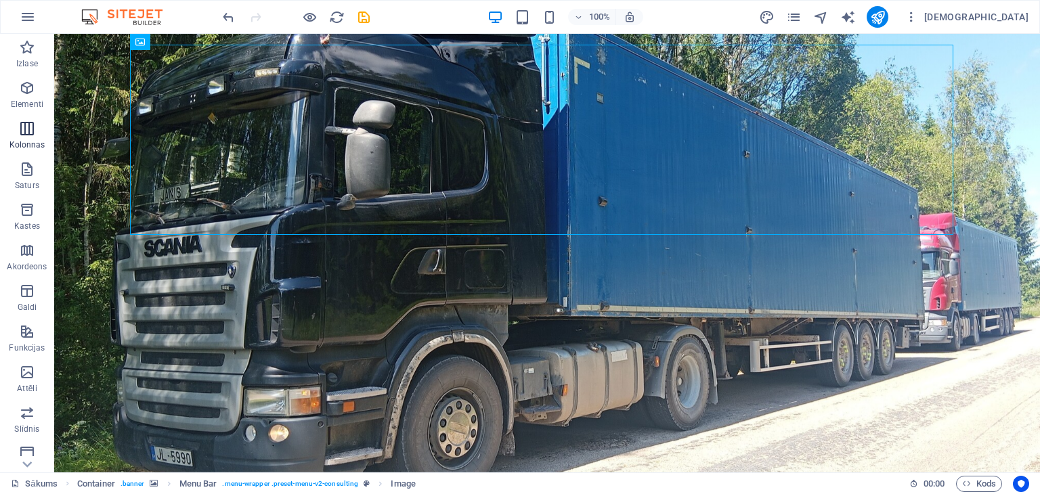
click at [25, 131] on icon "button" at bounding box center [27, 128] width 16 height 16
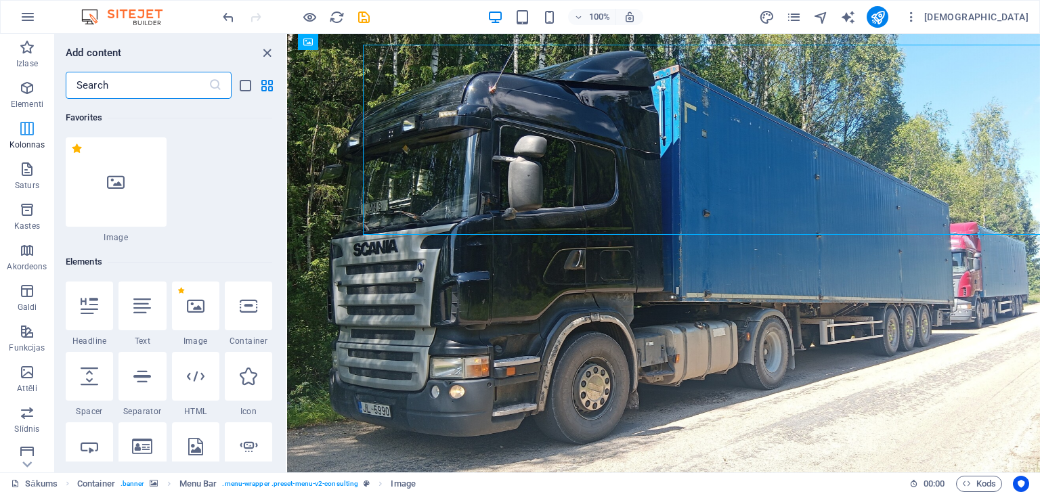
click at [25, 131] on icon "button" at bounding box center [27, 128] width 16 height 16
click at [257, 318] on div at bounding box center [248, 306] width 47 height 49
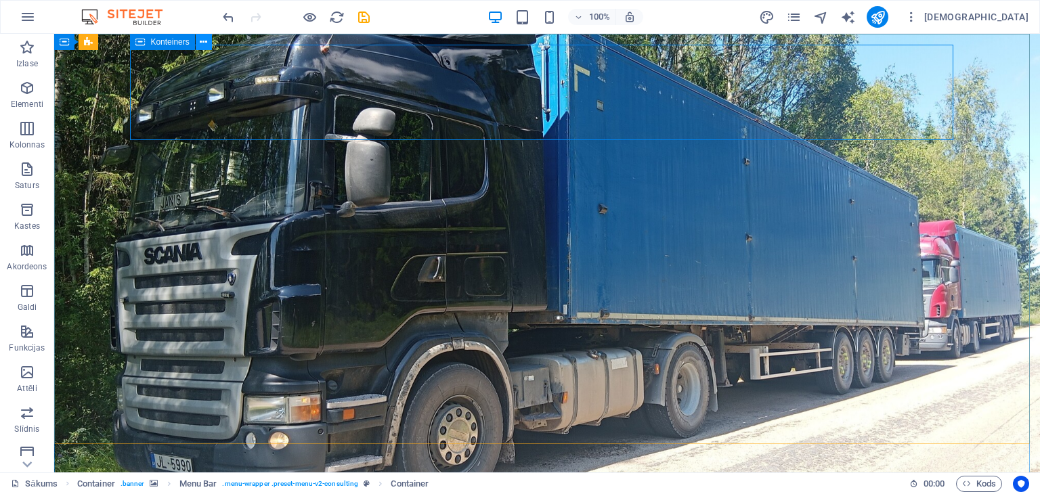
click at [198, 39] on button at bounding box center [204, 42] width 16 height 16
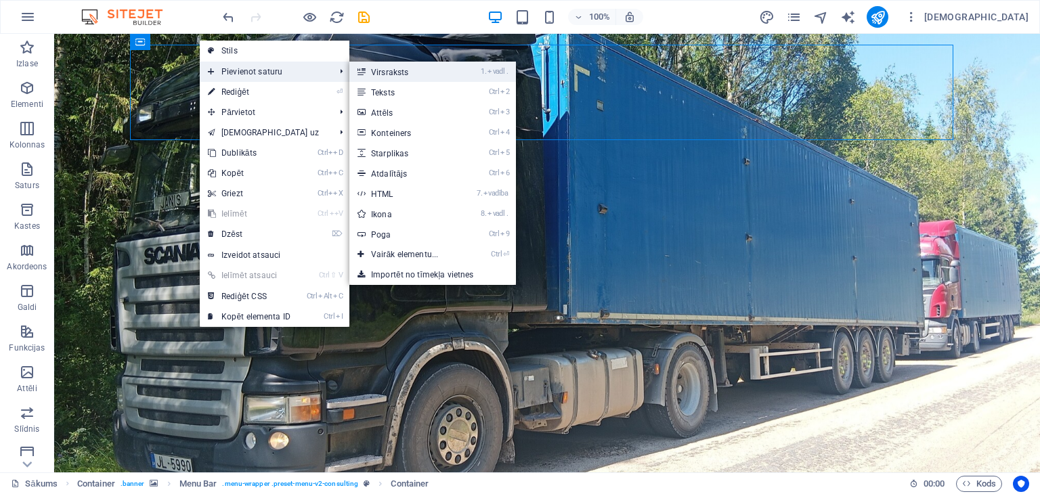
click at [407, 65] on link "1. vadl . Virsraksts" at bounding box center [407, 72] width 116 height 20
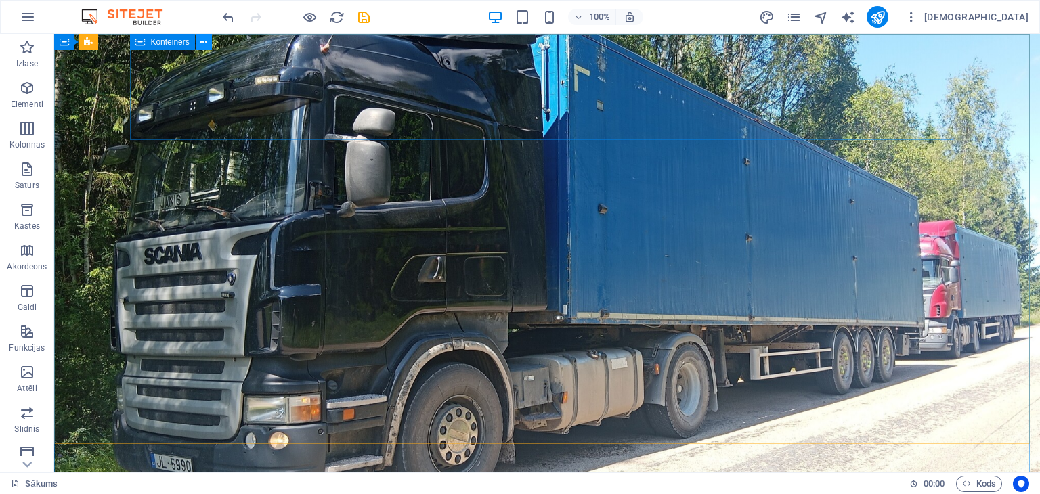
click at [204, 43] on icon at bounding box center [203, 42] width 7 height 14
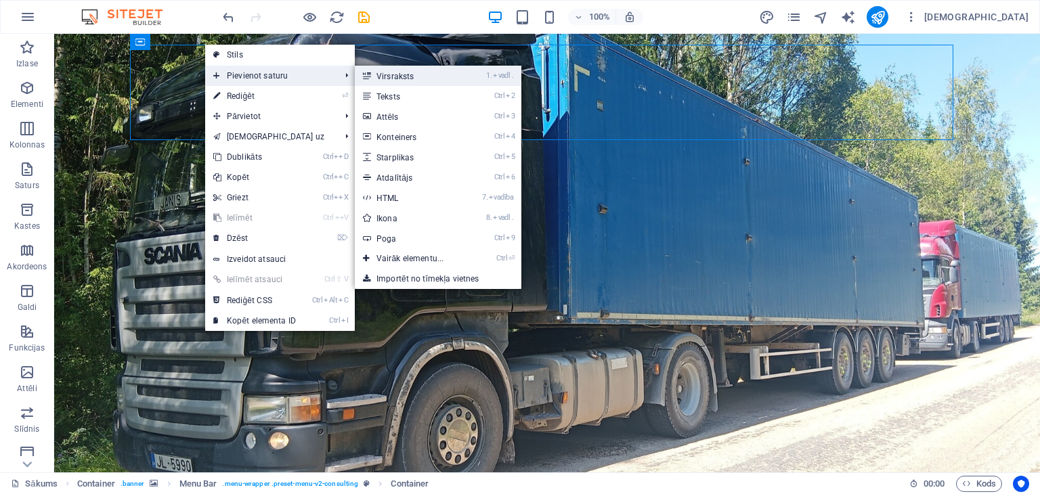
click at [403, 74] on font "Virsraksts" at bounding box center [394, 76] width 37 height 9
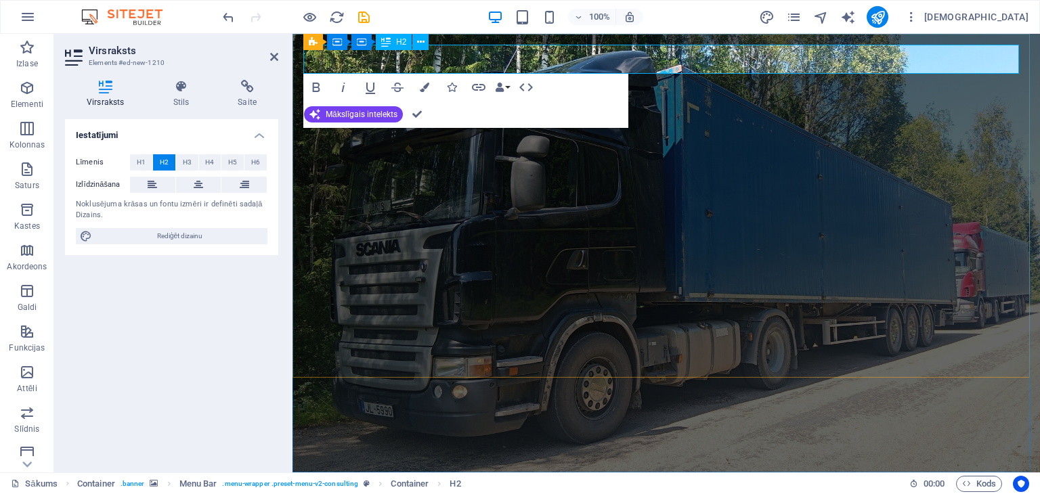
click at [479, 483] on font "Jauns virsraksts" at bounding box center [410, 498] width 215 height 30
click at [515, 483] on font "Jauns virsraksts" at bounding box center [410, 498] width 215 height 30
click at [376, 483] on font "Mob. 25566887" at bounding box center [402, 498] width 199 height 30
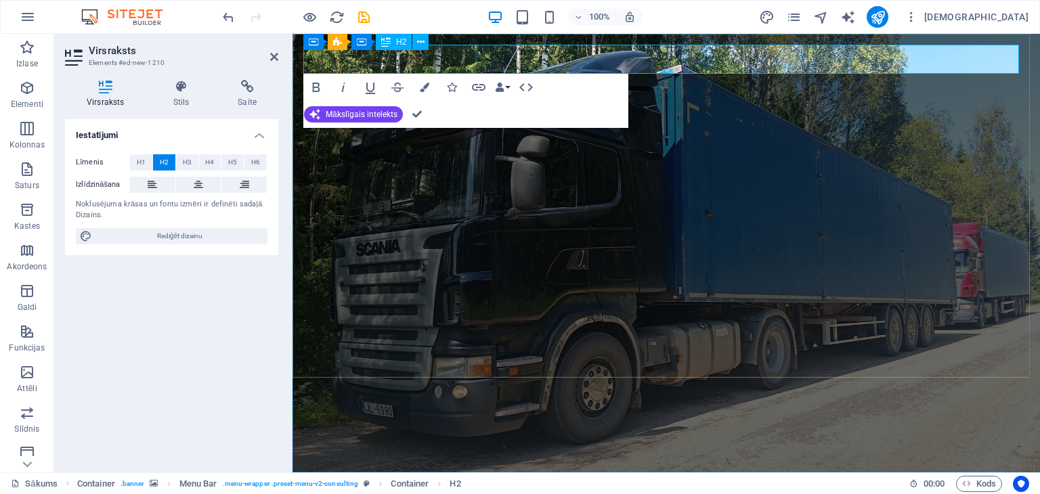
click at [378, 483] on font "Mob. 25566887" at bounding box center [402, 498] width 199 height 30
click at [387, 483] on font "Mob. 25566887" at bounding box center [402, 498] width 199 height 30
click at [344, 483] on font "Mob. 25566887" at bounding box center [402, 498] width 199 height 30
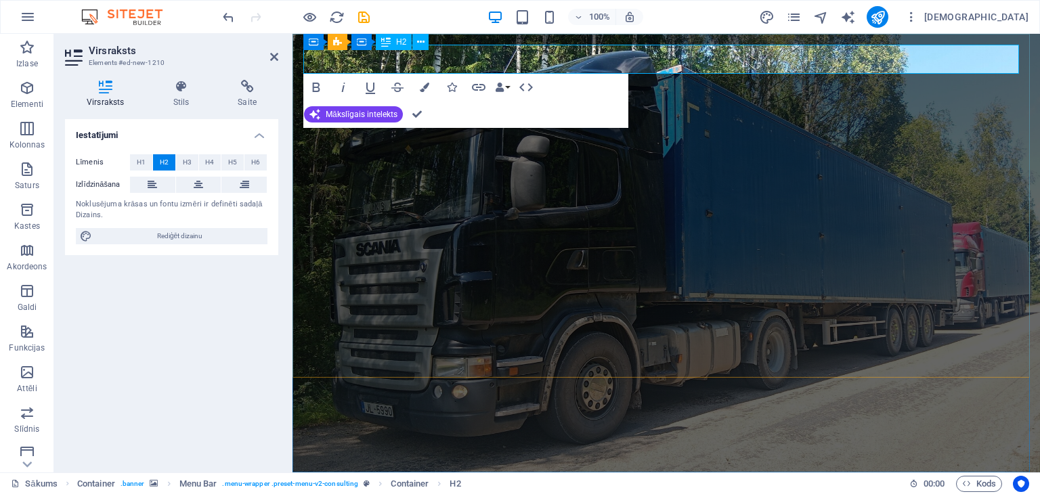
click at [333, 483] on font "Mob. 25566887" at bounding box center [402, 498] width 199 height 30
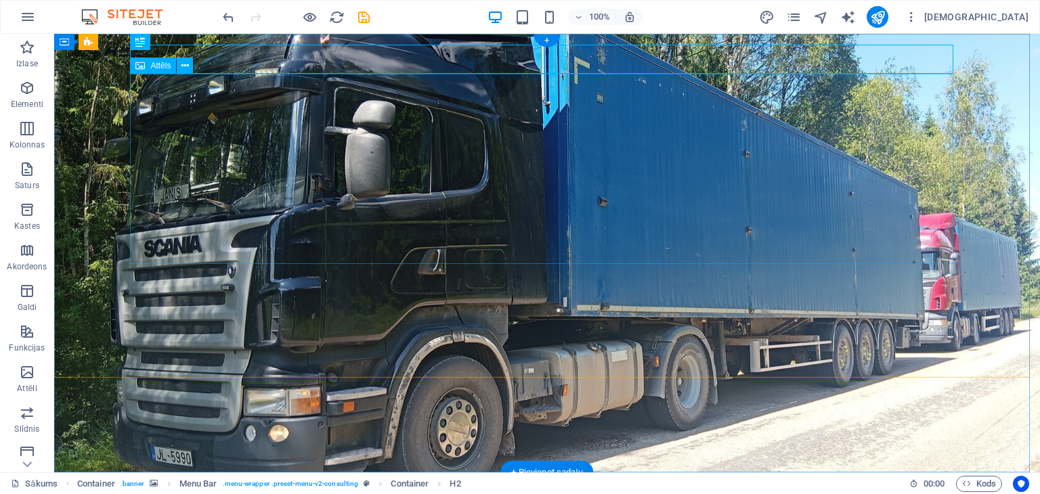
click at [371, 483] on div "Mob. tālr. 25566887" at bounding box center [546, 497] width 823 height 29
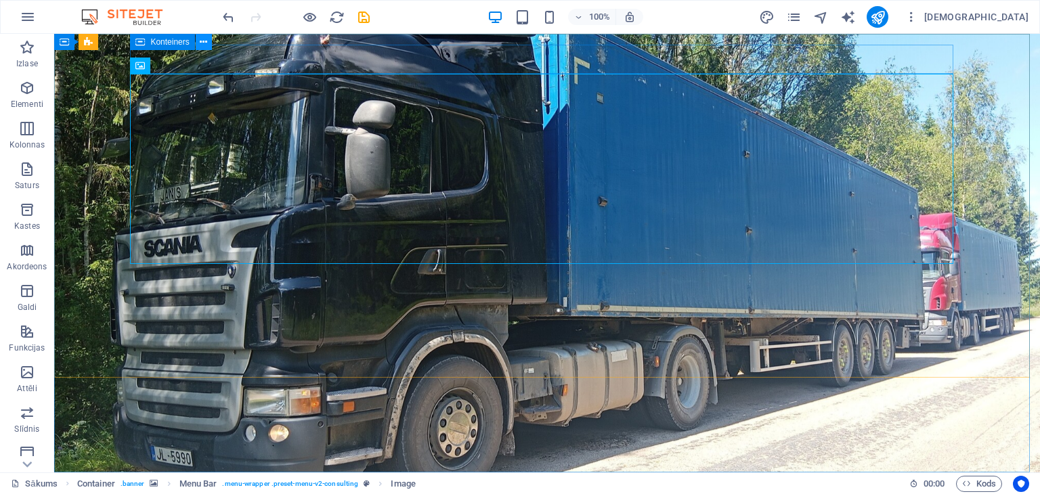
click at [204, 39] on icon at bounding box center [203, 42] width 7 height 14
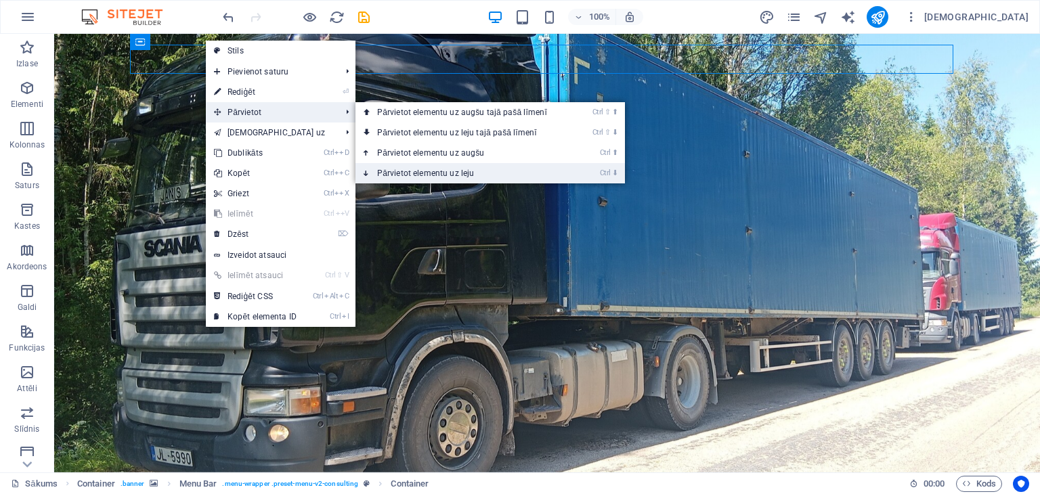
click at [401, 171] on font "Pārvietot elementu uz leju" at bounding box center [425, 173] width 97 height 9
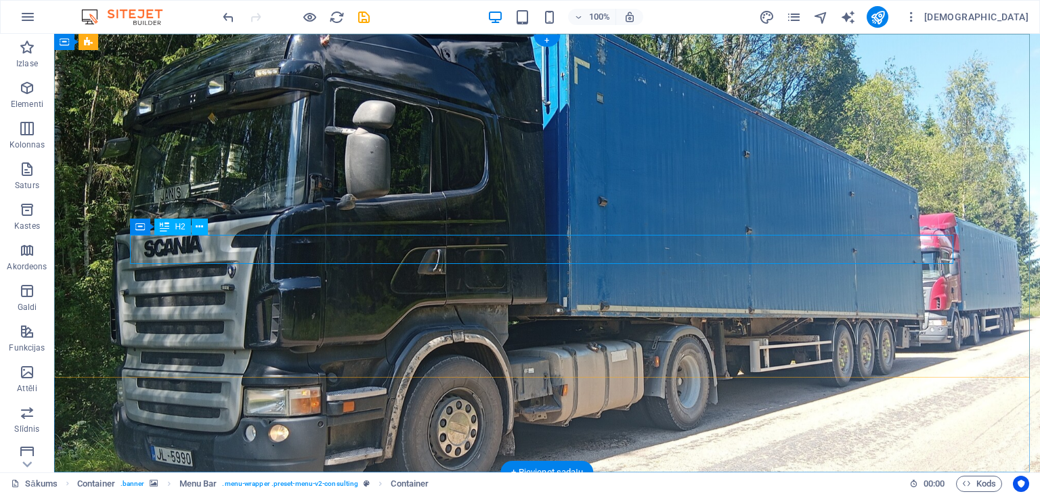
click at [202, 224] on icon at bounding box center [203, 227] width 7 height 14
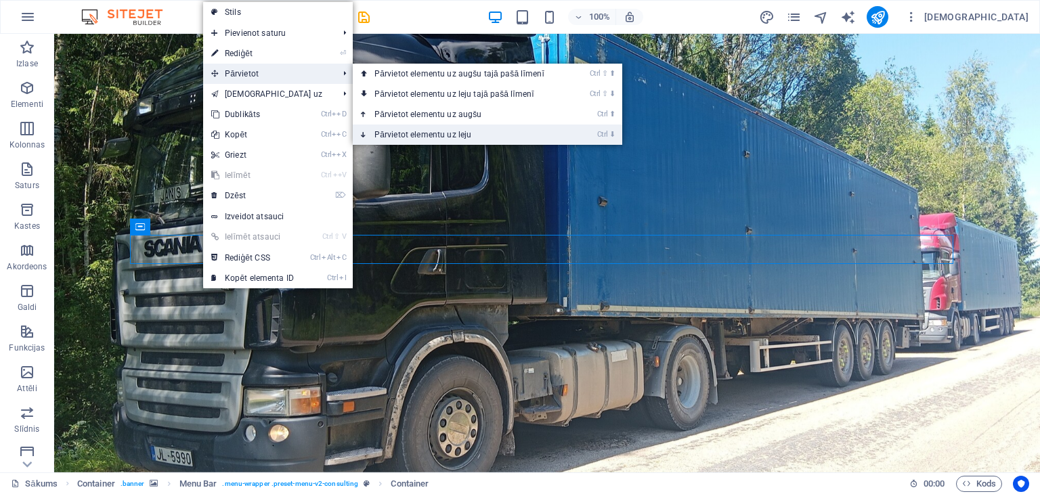
click at [405, 136] on font "Pārvietot elementu uz leju" at bounding box center [422, 134] width 97 height 9
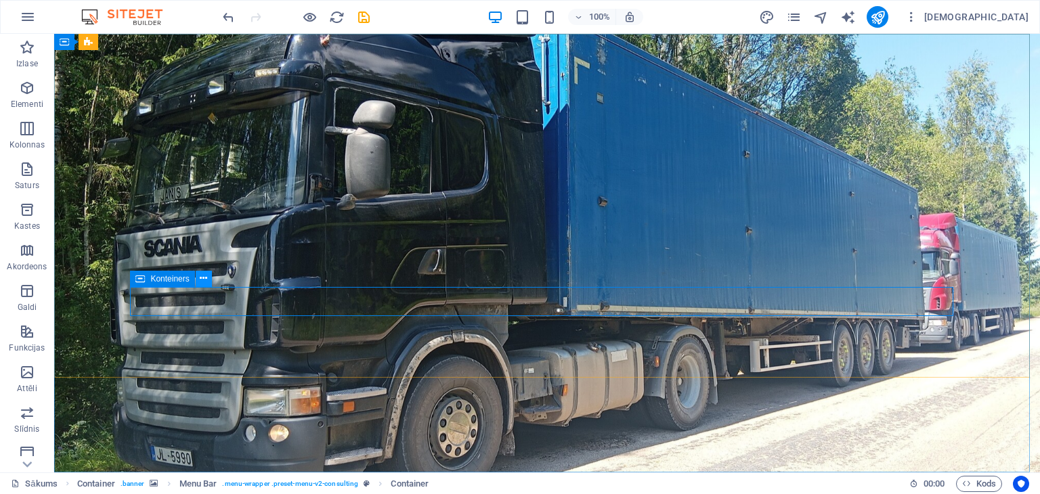
click at [200, 277] on icon at bounding box center [203, 278] width 7 height 14
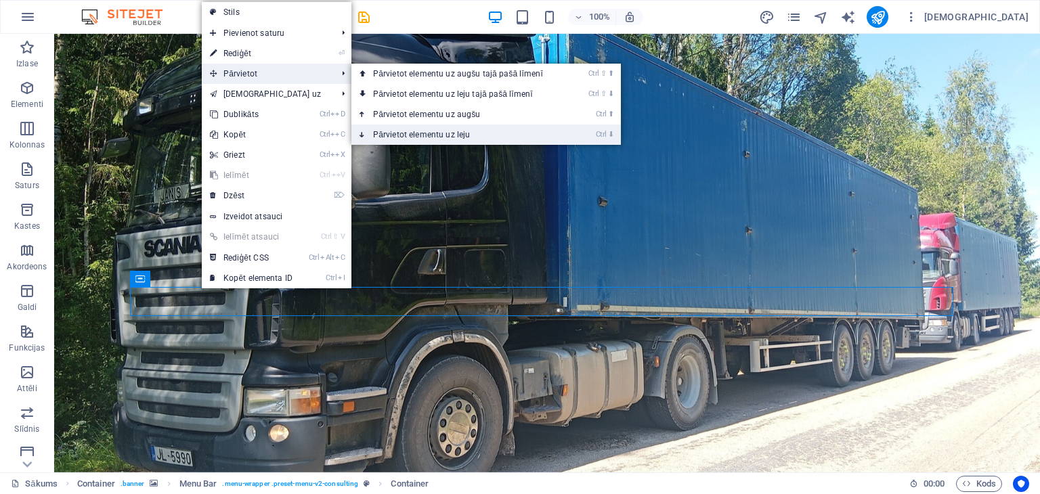
click at [397, 131] on font "Pārvietot elementu uz leju" at bounding box center [421, 134] width 97 height 9
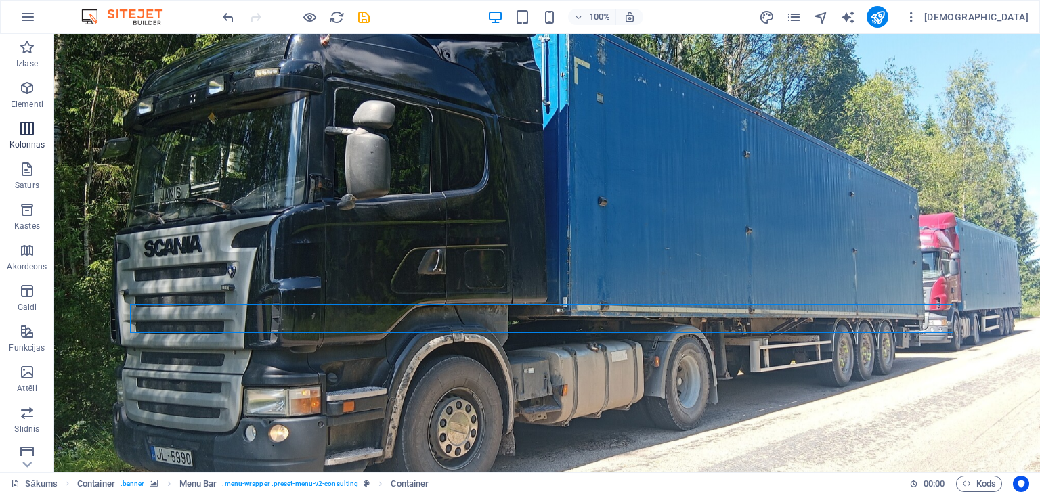
click at [32, 128] on icon "button" at bounding box center [27, 128] width 16 height 16
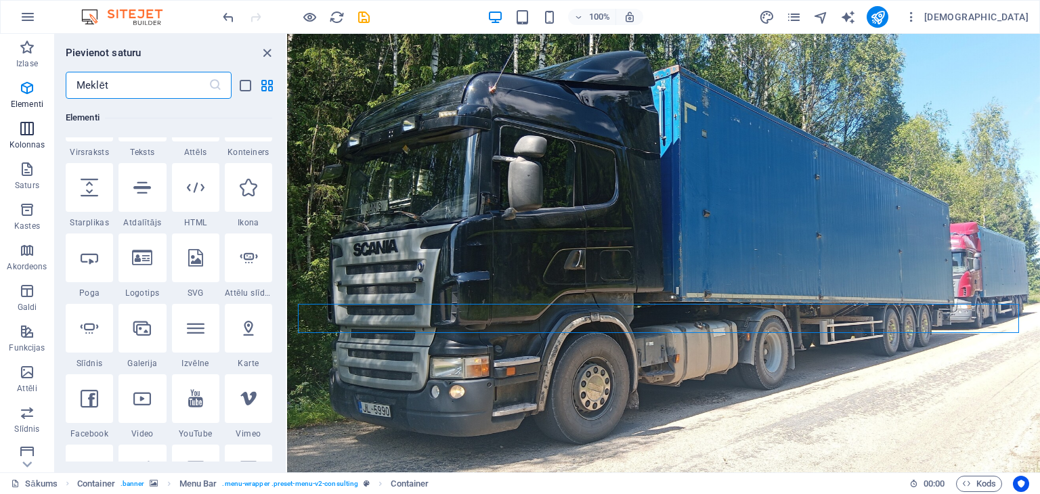
scroll to position [670, 0]
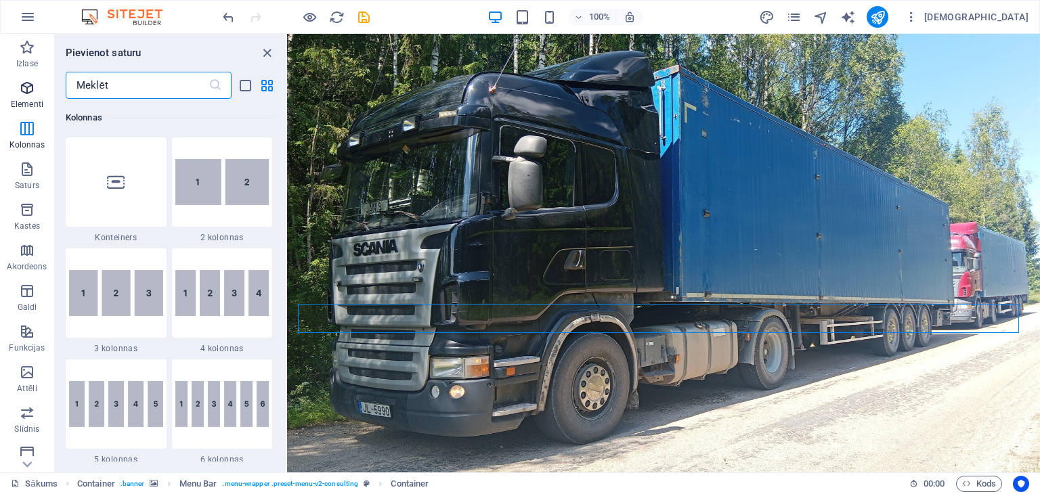
click at [27, 99] on font "Elementi" at bounding box center [27, 103] width 32 height 9
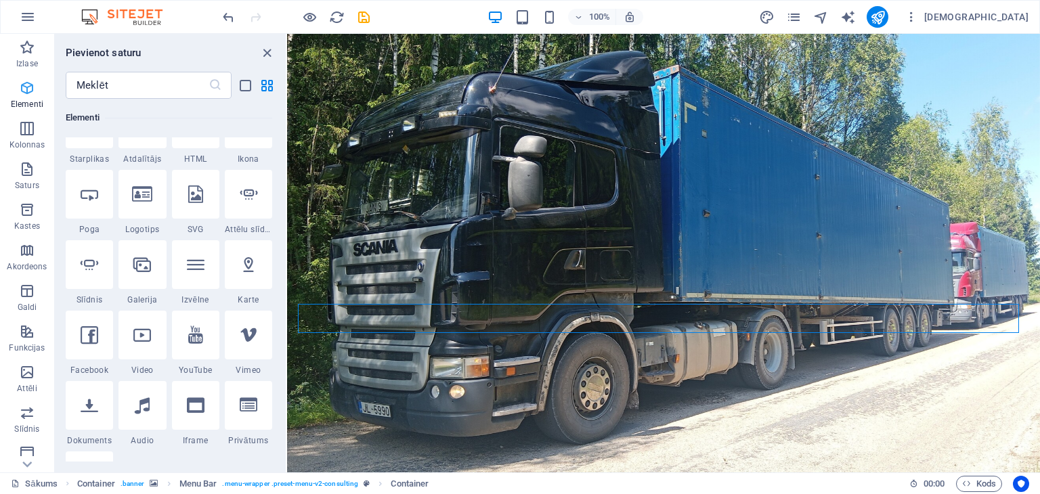
scroll to position [144, 0]
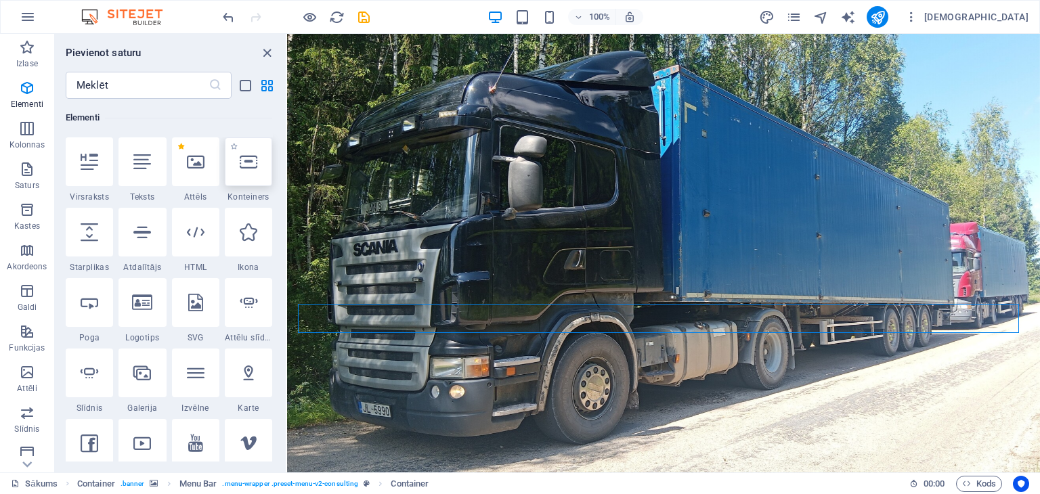
click at [257, 173] on div at bounding box center [248, 161] width 47 height 49
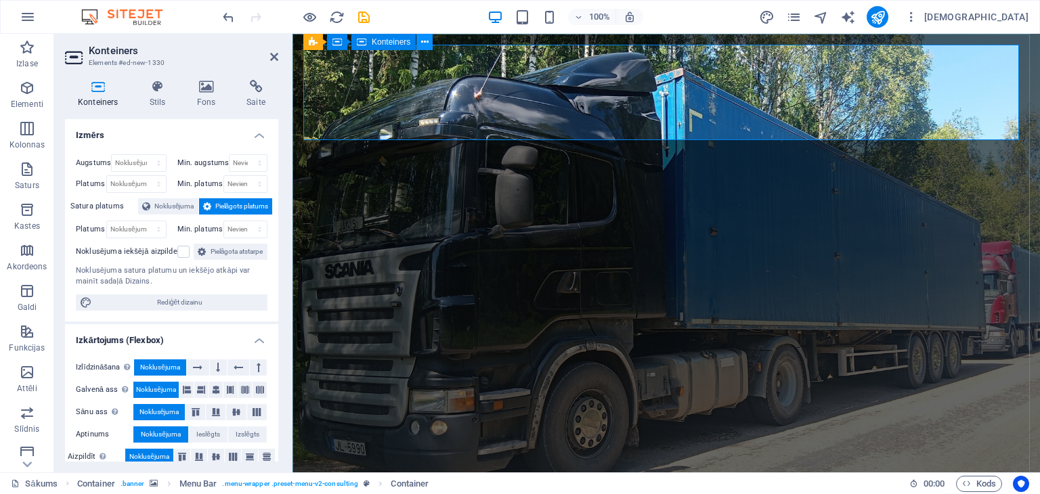
click at [422, 39] on icon at bounding box center [424, 42] width 7 height 14
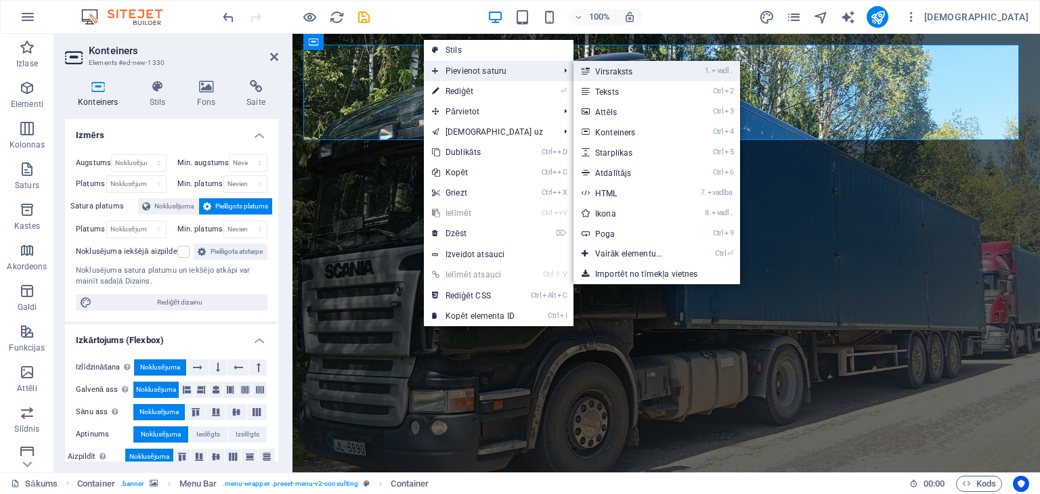
click at [618, 71] on font "Virsraksts" at bounding box center [613, 71] width 37 height 9
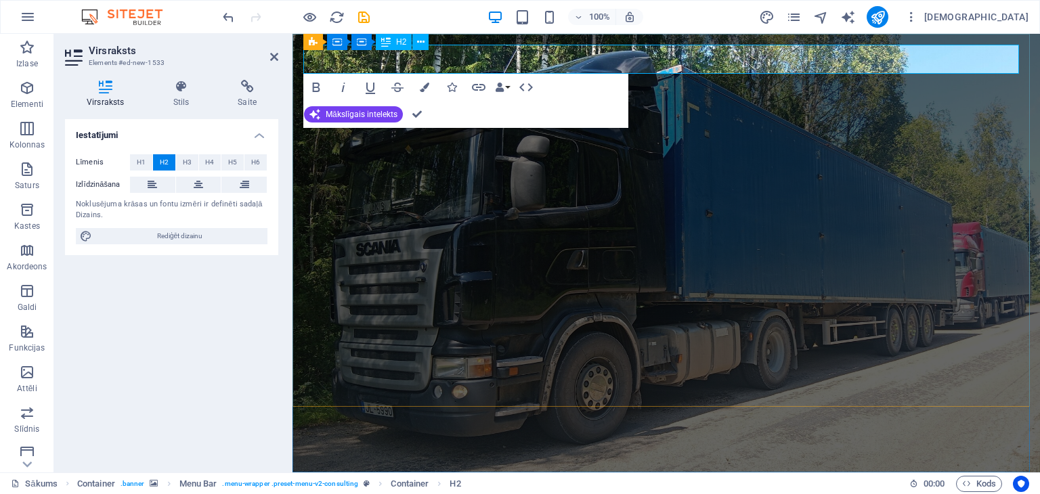
click at [517, 483] on h2 "Jauns virsraksts" at bounding box center [666, 497] width 726 height 29
click at [424, 87] on icon "button" at bounding box center [424, 87] width 9 height 9
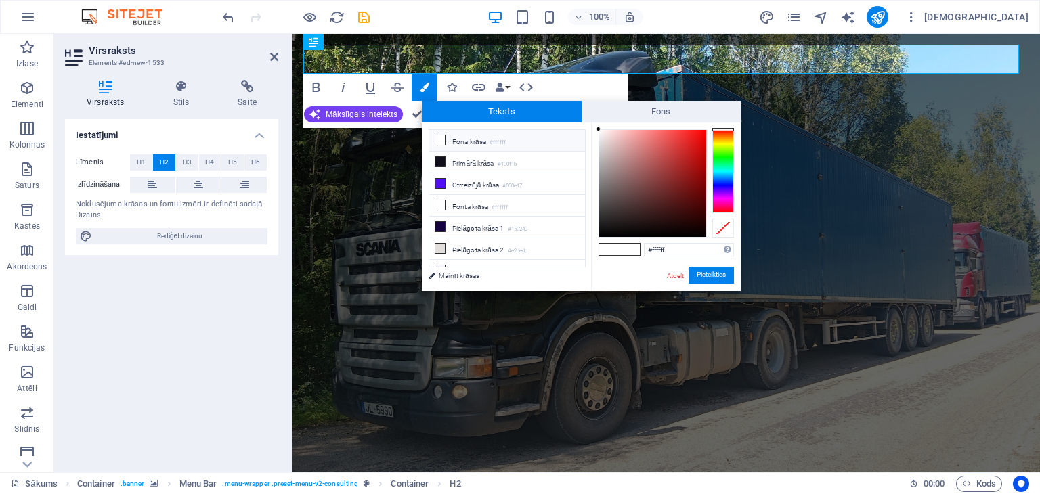
click at [439, 138] on icon at bounding box center [439, 139] width 9 height 9
click at [719, 144] on div at bounding box center [723, 171] width 22 height 84
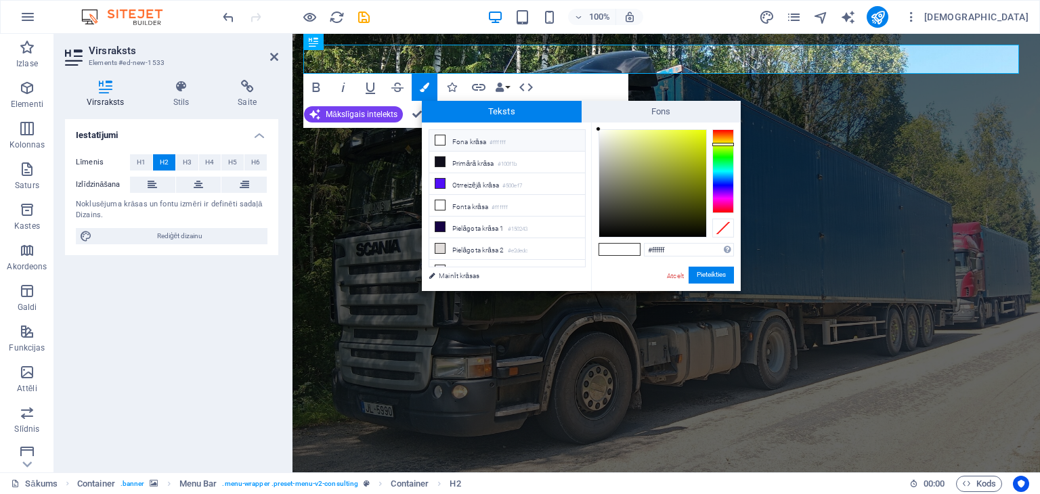
type input "#e2f503"
click at [704, 133] on div at bounding box center [652, 183] width 107 height 107
click at [709, 277] on font "Pieteikties" at bounding box center [710, 274] width 29 height 7
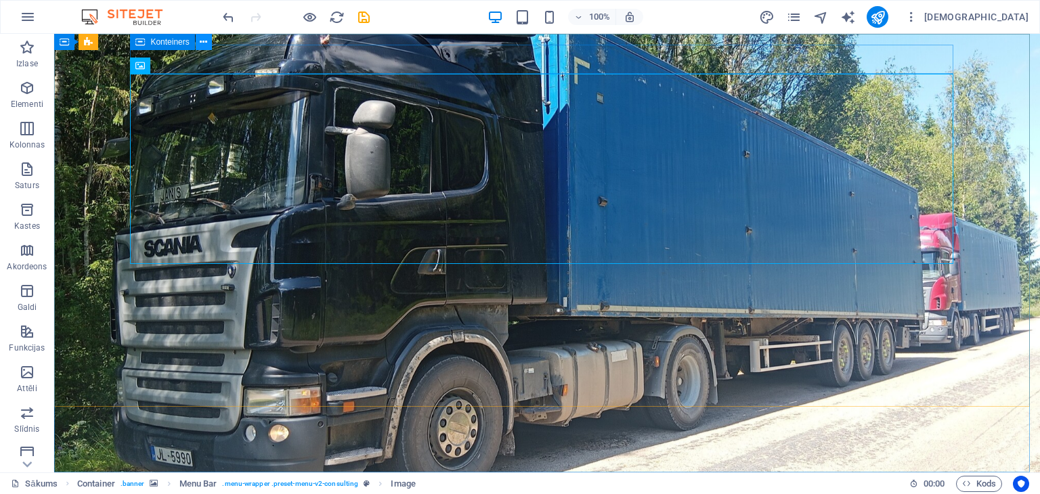
click at [206, 41] on icon at bounding box center [203, 42] width 7 height 14
click at [204, 41] on icon at bounding box center [203, 42] width 7 height 14
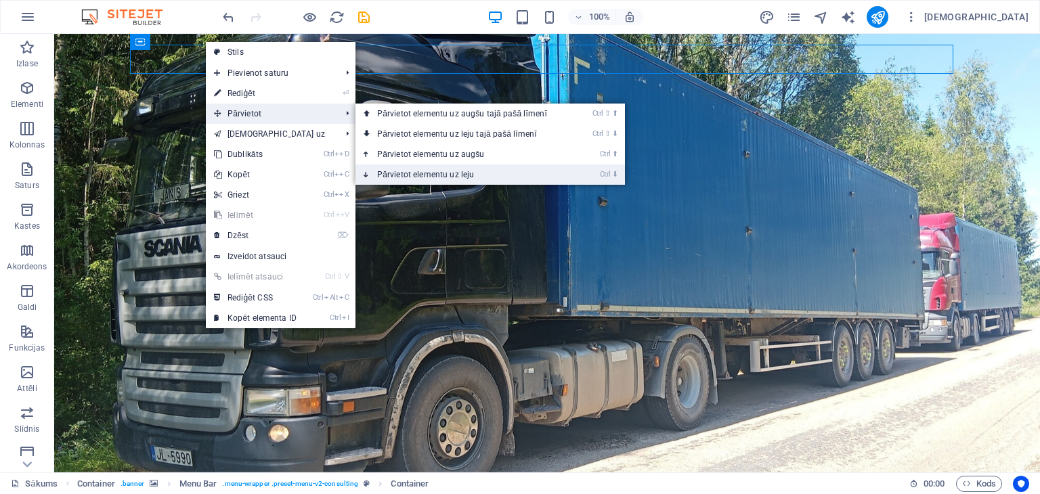
click at [421, 176] on font "Pārvietot elementu uz leju" at bounding box center [425, 174] width 97 height 9
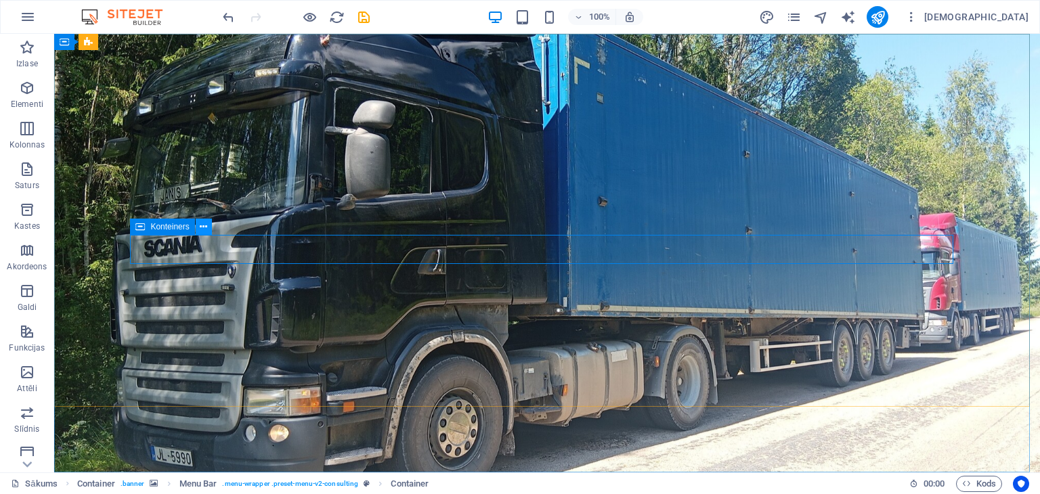
click at [203, 224] on icon at bounding box center [203, 227] width 7 height 14
click at [207, 223] on button at bounding box center [204, 227] width 16 height 16
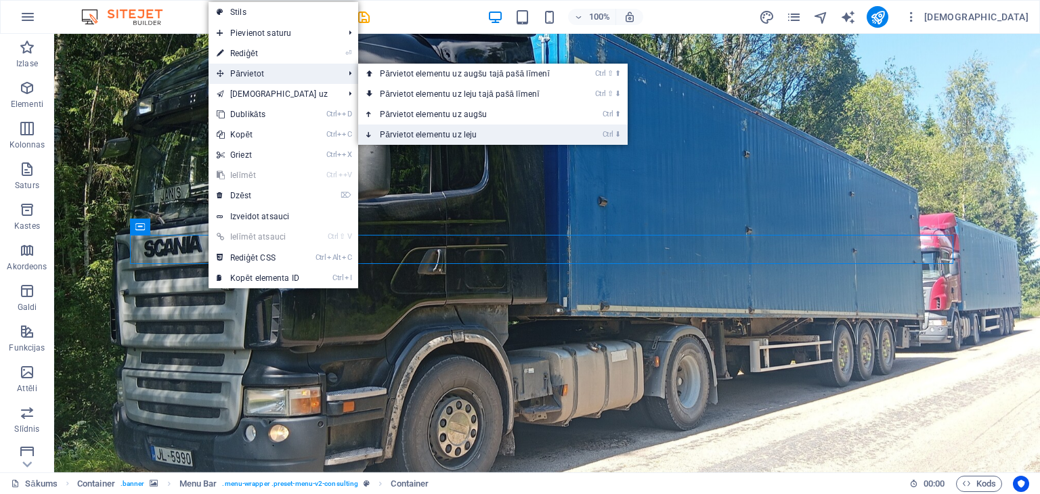
click at [420, 133] on font "Pārvietot elementu uz leju" at bounding box center [428, 134] width 97 height 9
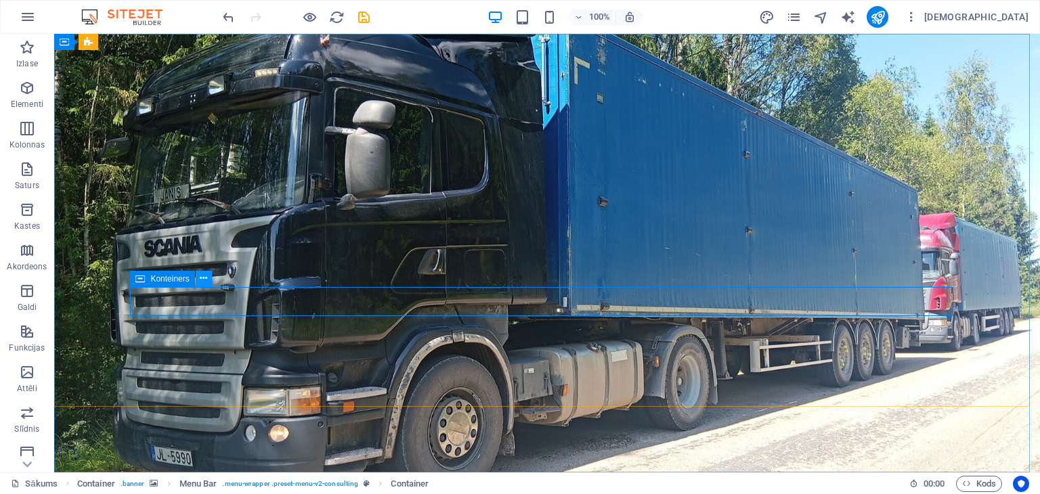
click at [201, 277] on button at bounding box center [204, 279] width 16 height 16
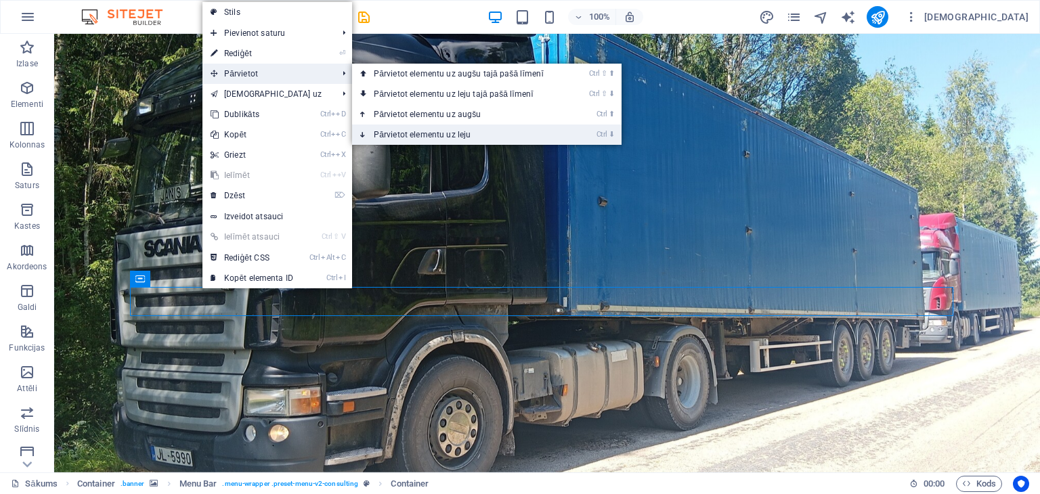
click at [403, 131] on font "Pārvietot elementu uz leju" at bounding box center [422, 134] width 97 height 9
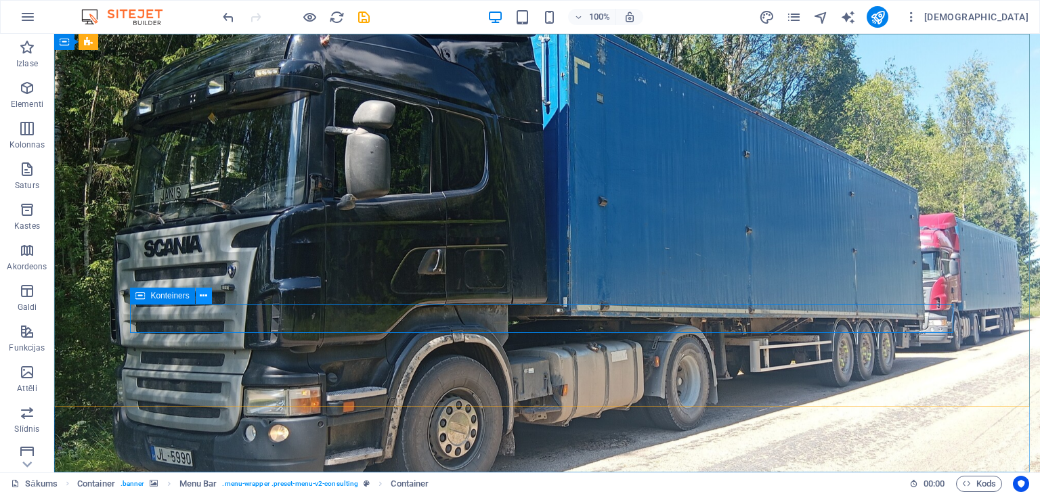
click at [205, 293] on icon at bounding box center [203, 296] width 7 height 14
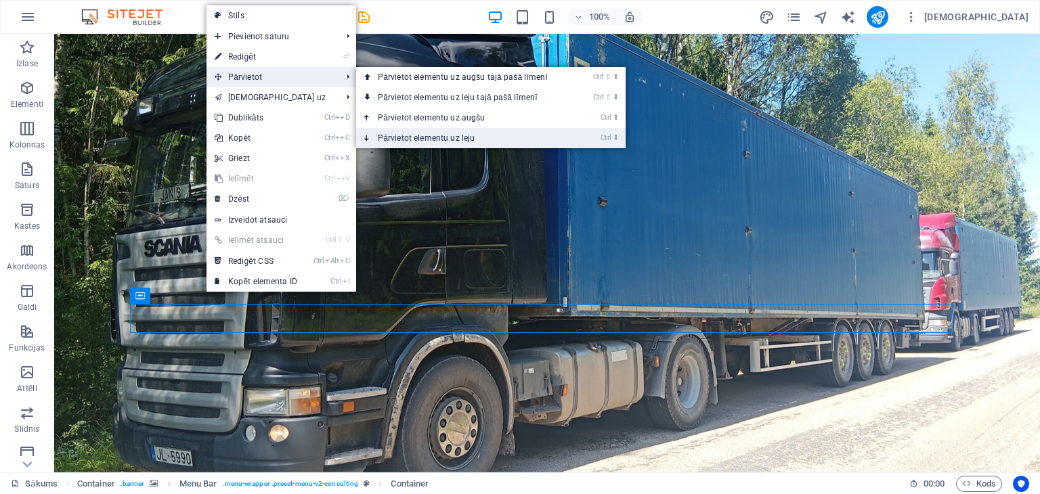
click at [406, 139] on font "Pārvietot elementu uz leju" at bounding box center [426, 137] width 97 height 9
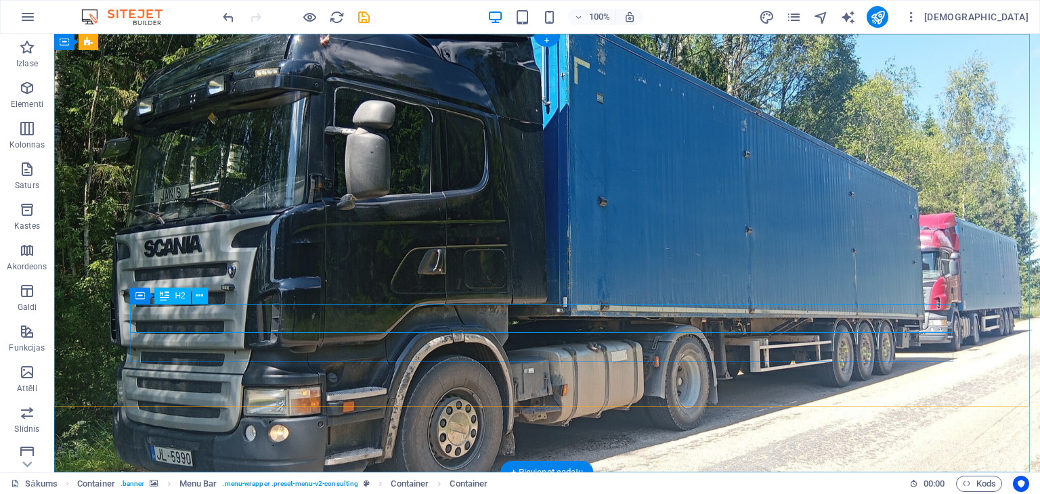
click at [203, 290] on icon at bounding box center [203, 296] width 7 height 14
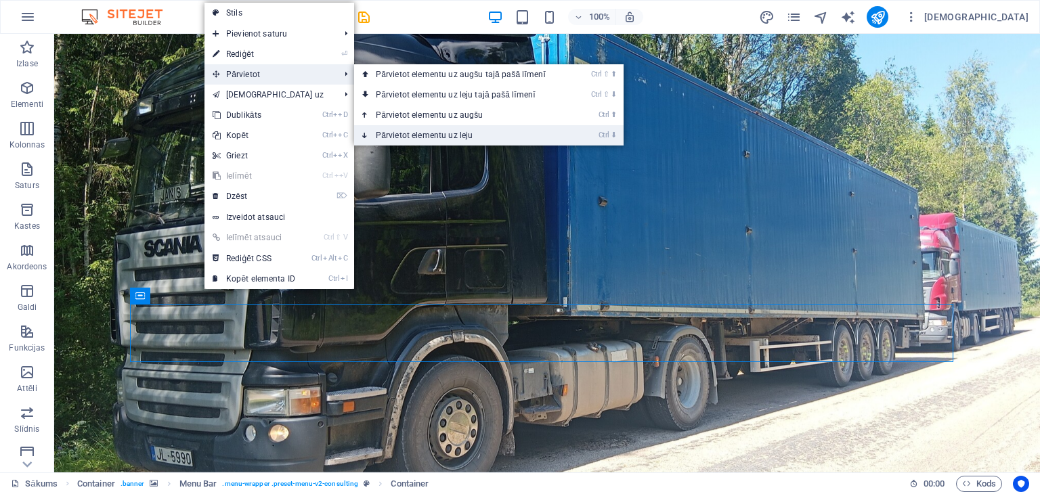
click at [417, 136] on font "Pārvietot elementu uz leju" at bounding box center [424, 135] width 97 height 9
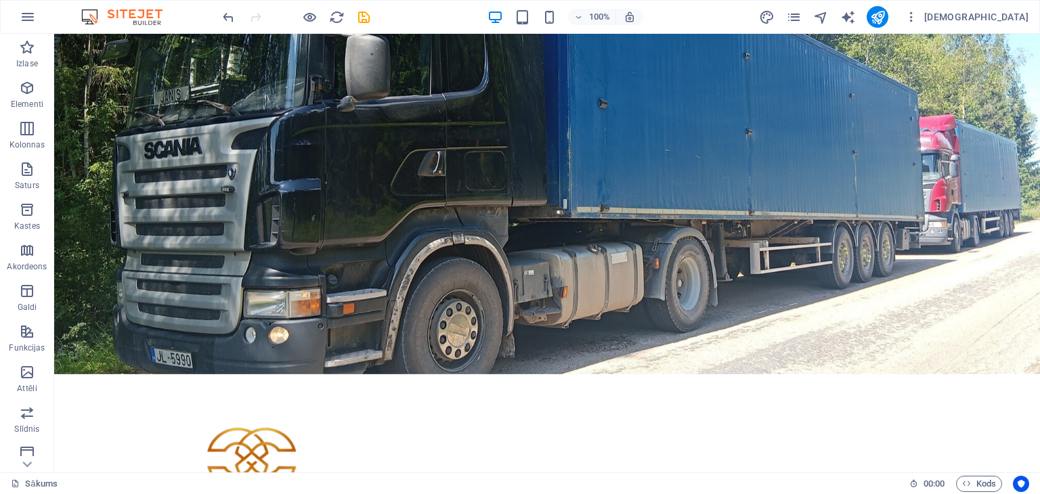
scroll to position [0, 0]
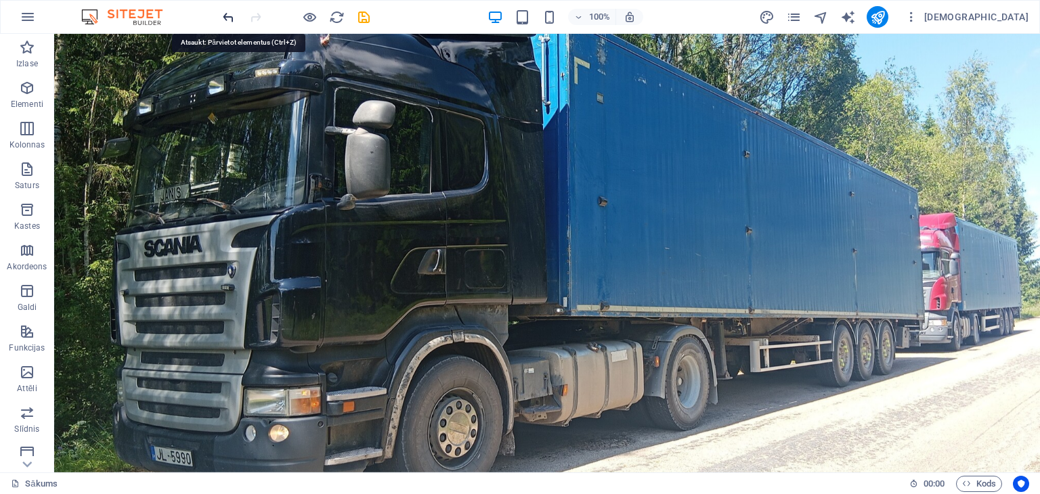
click at [227, 12] on icon "atsaukt" at bounding box center [229, 17] width 16 height 16
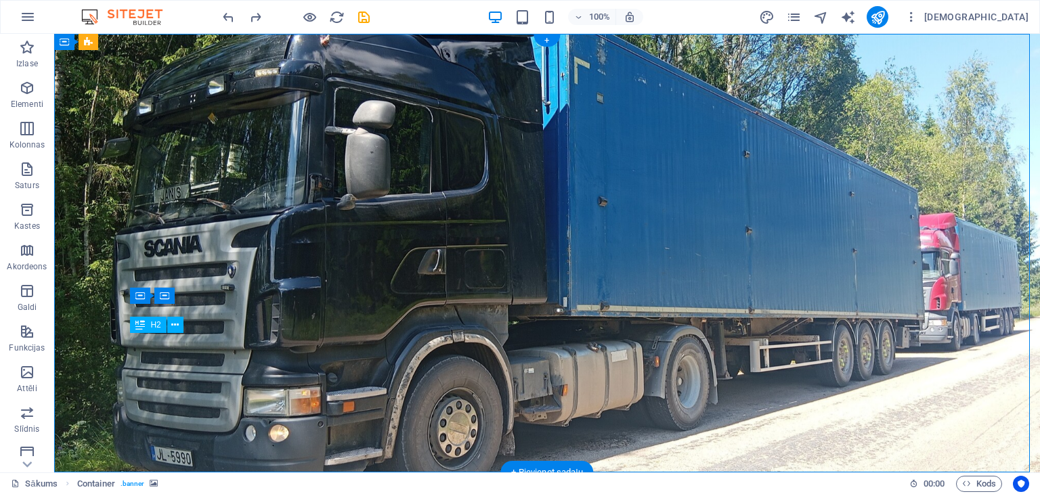
drag, startPoint x: 387, startPoint y: 346, endPoint x: 233, endPoint y: 346, distance: 154.3
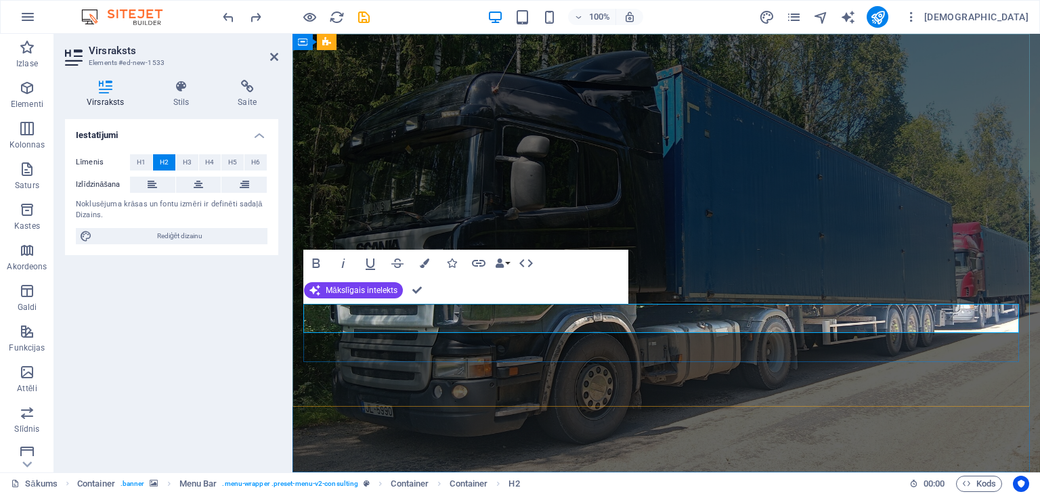
click at [485, 415] on figure at bounding box center [665, 253] width 747 height 439
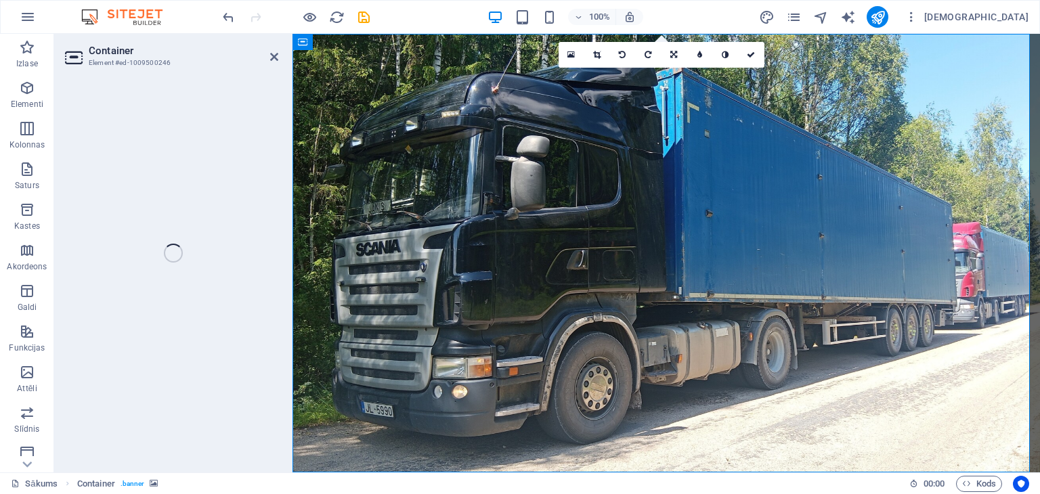
select select "vh"
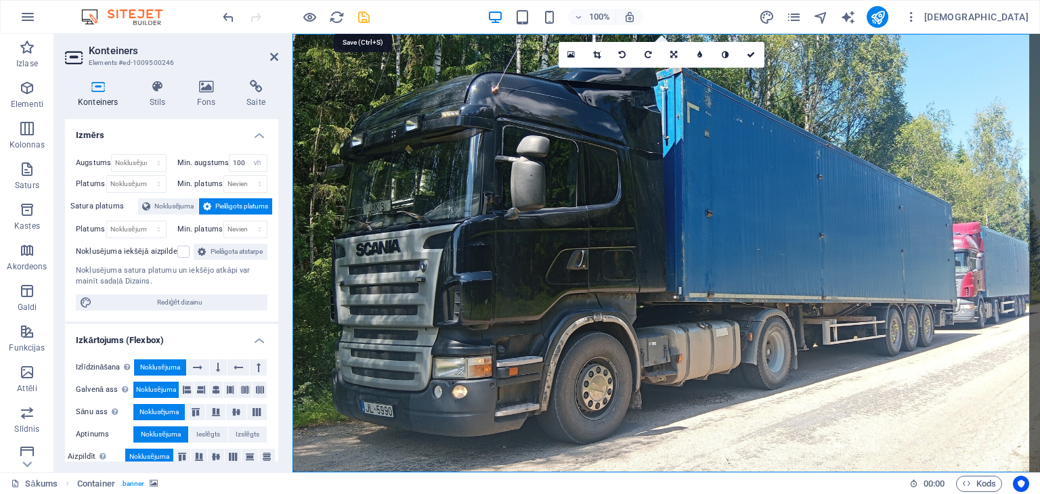
click at [361, 15] on icon "saglabāt" at bounding box center [364, 17] width 16 height 16
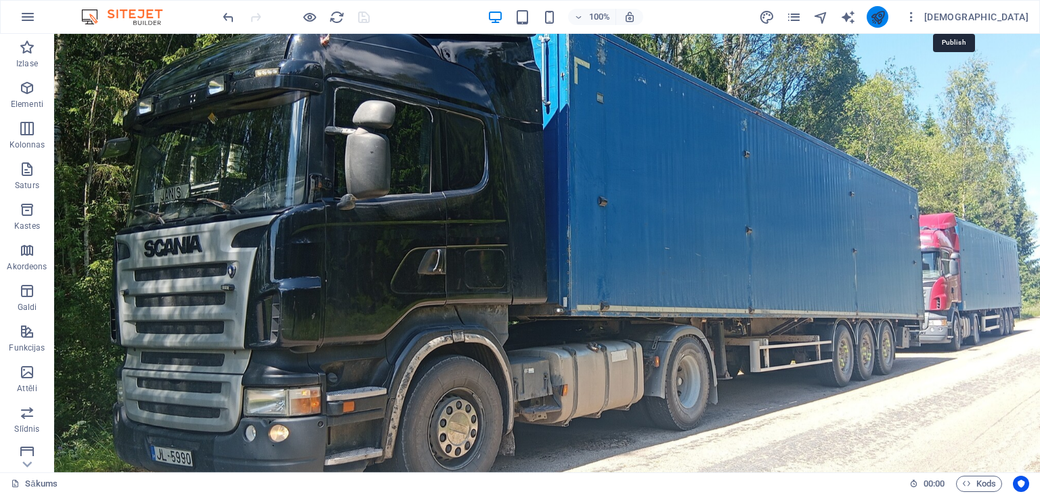
click at [885, 12] on icon "publicēt" at bounding box center [878, 17] width 16 height 16
